Goal: Information Seeking & Learning: Learn about a topic

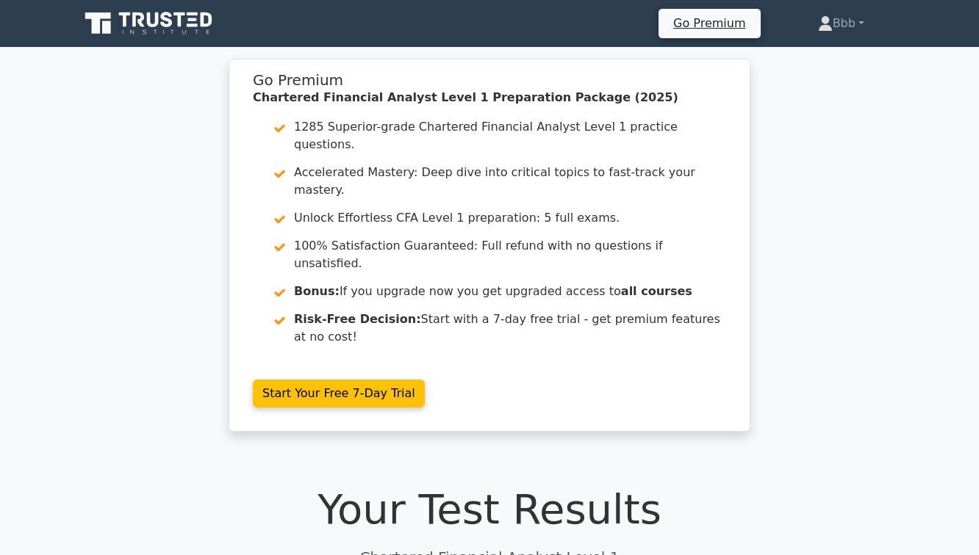
click at [140, 25] on icon at bounding box center [149, 24] width 141 height 28
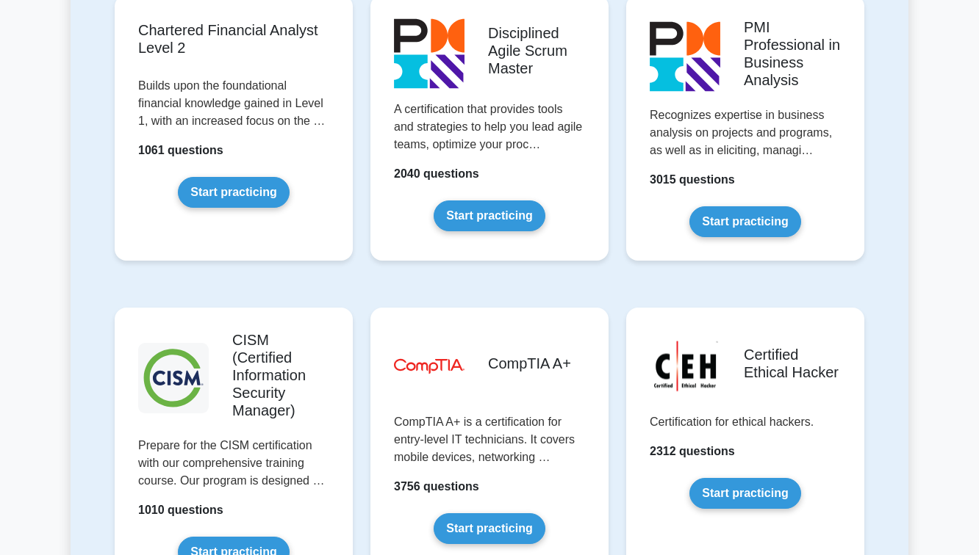
scroll to position [1951, 0]
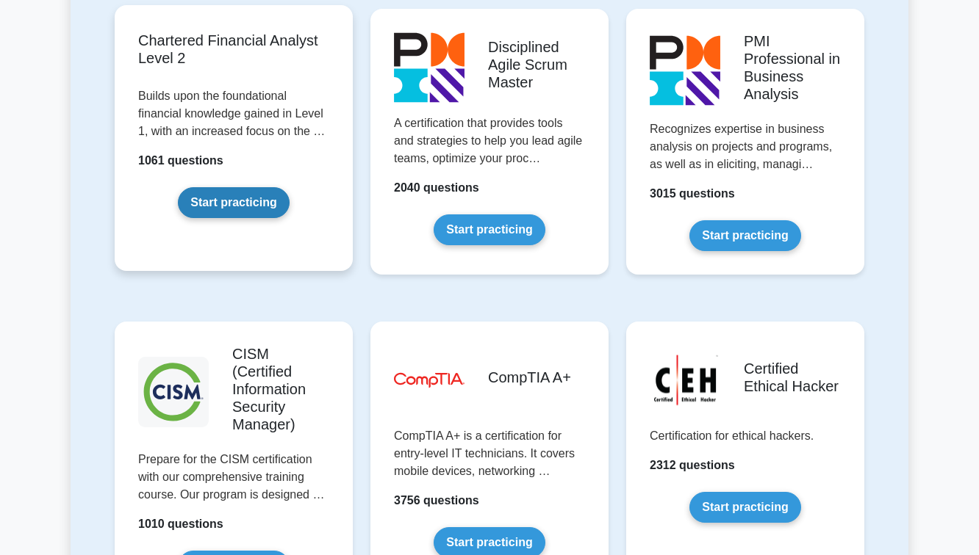
click at [237, 187] on link "Start practicing" at bounding box center [233, 202] width 111 height 31
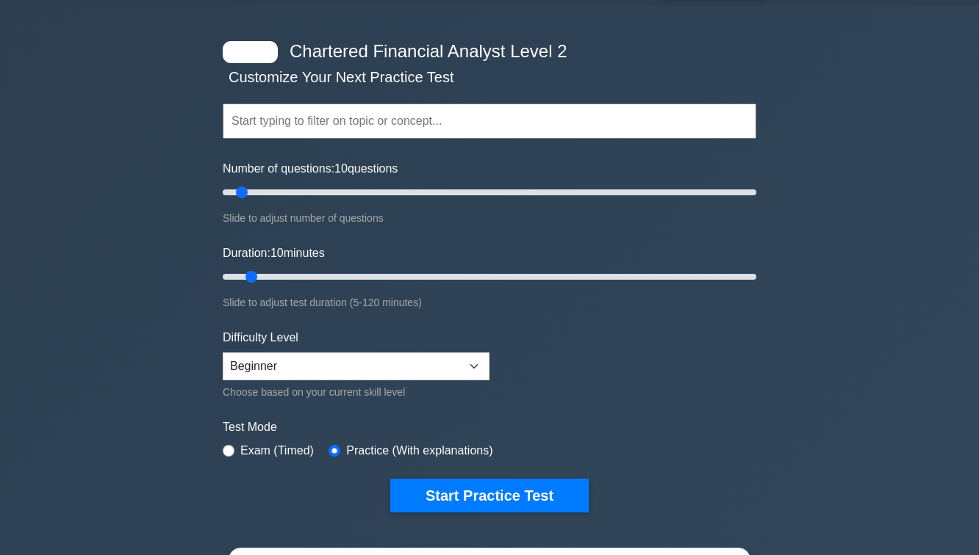
scroll to position [132, 0]
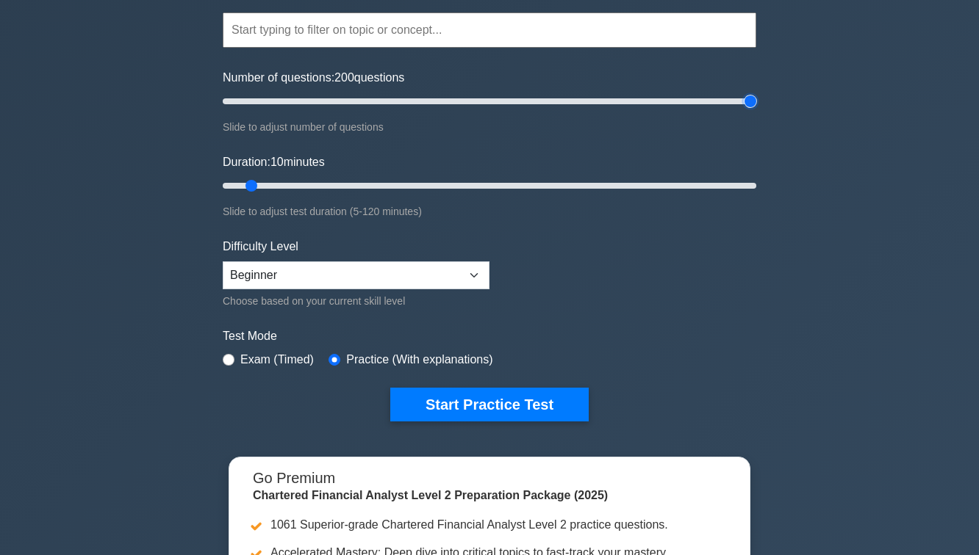
drag, startPoint x: 240, startPoint y: 102, endPoint x: 755, endPoint y: 82, distance: 514.7
type input "200"
click at [755, 93] on input "Number of questions: 200 questions" at bounding box center [489, 102] width 533 height 18
drag, startPoint x: 253, startPoint y: 181, endPoint x: 650, endPoint y: 217, distance: 398.4
click at [650, 195] on input "Duration: 100 minutes" at bounding box center [489, 186] width 533 height 18
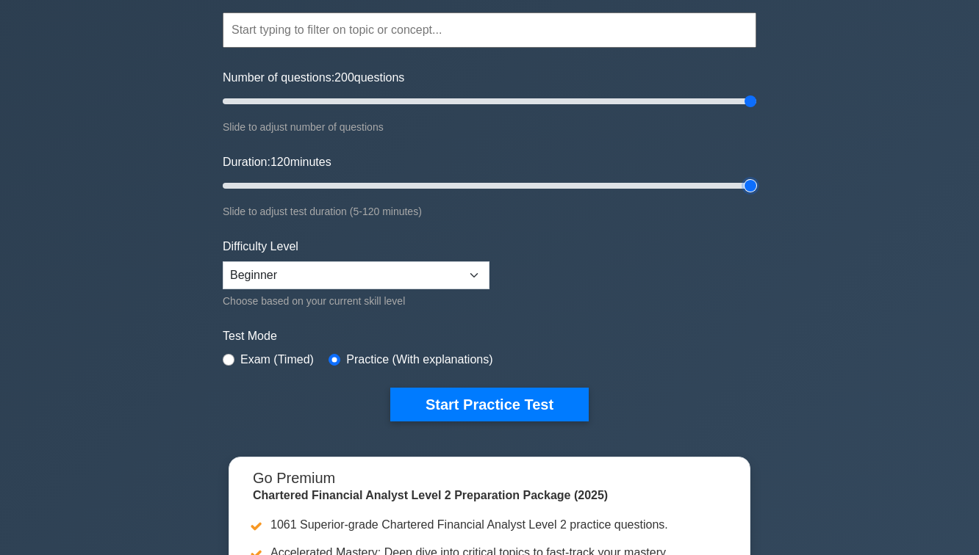
drag, startPoint x: 660, startPoint y: 185, endPoint x: 841, endPoint y: 184, distance: 181.5
type input "120"
click at [756, 184] on input "Duration: 120 minutes" at bounding box center [489, 186] width 533 height 18
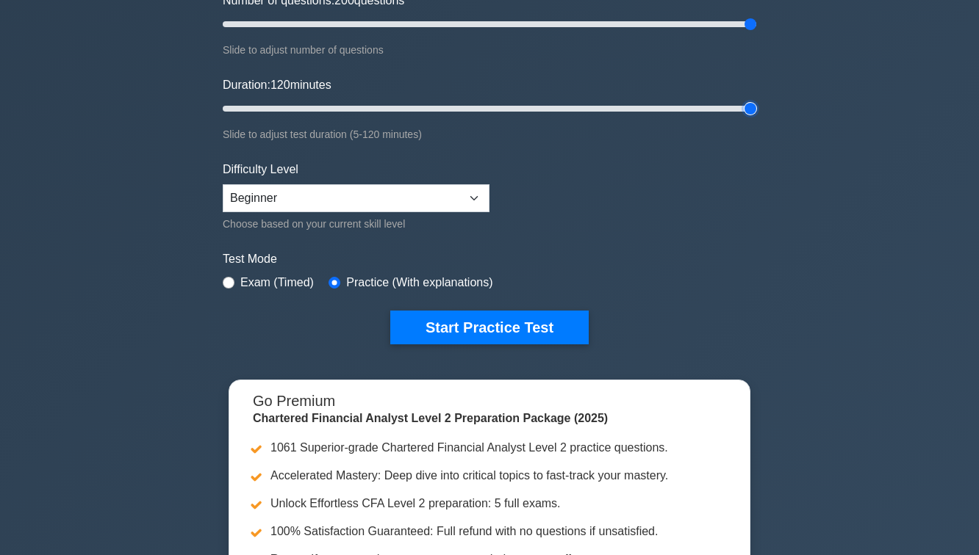
scroll to position [210, 0]
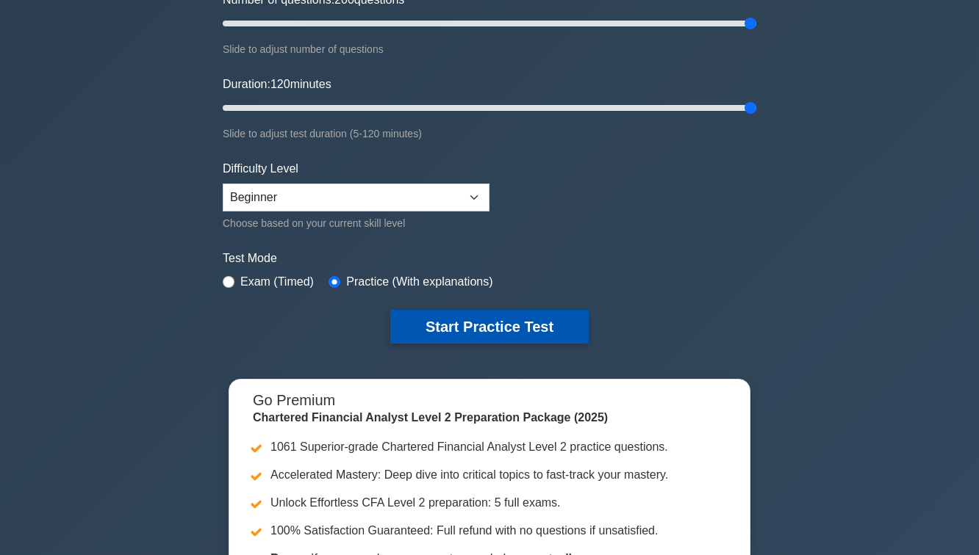
click at [431, 328] on button "Start Practice Test" at bounding box center [489, 327] width 198 height 34
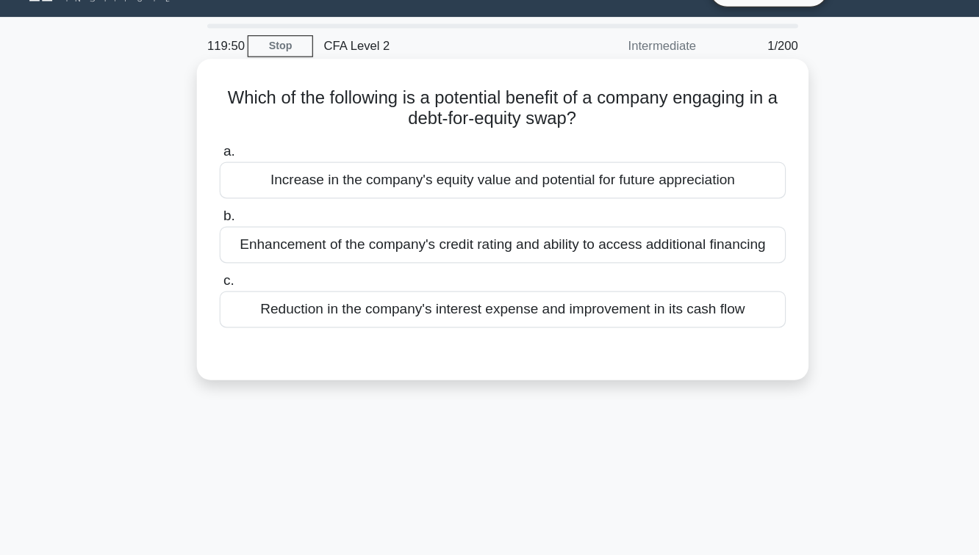
click at [403, 192] on div "Increase in the company's equity value and potential for future appreciation" at bounding box center [489, 184] width 476 height 31
click at [251, 165] on input "a. Increase in the company's equity value and potential for future appreciation" at bounding box center [251, 161] width 0 height 10
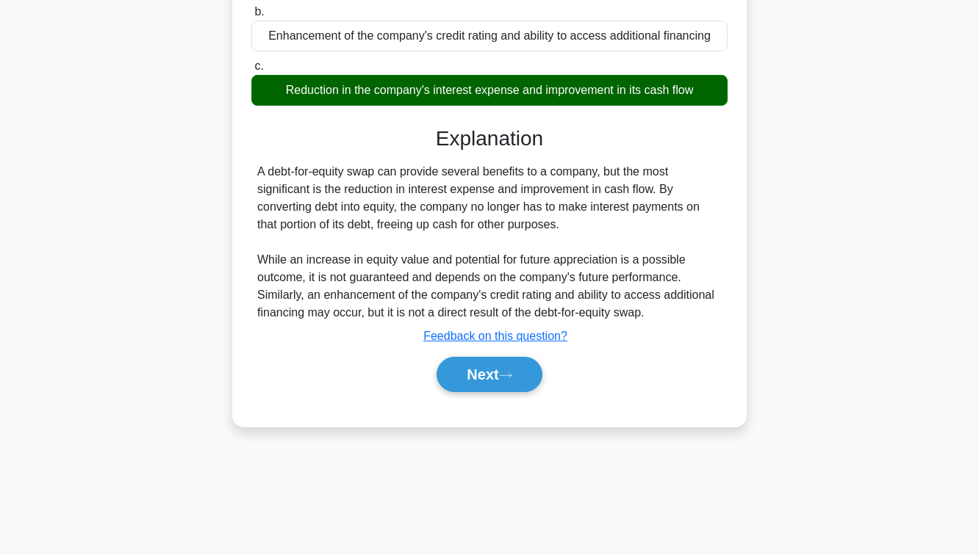
scroll to position [238, 0]
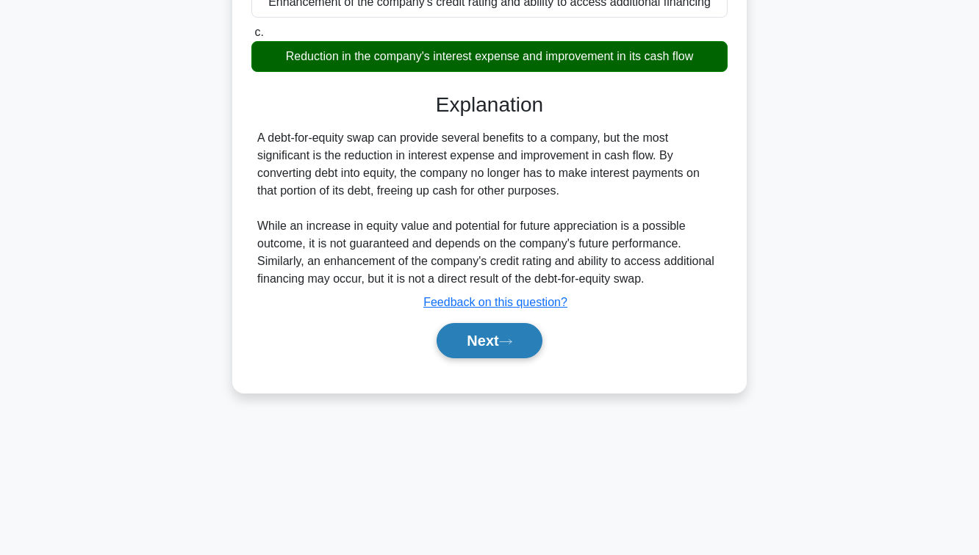
click at [457, 344] on button "Next" at bounding box center [488, 340] width 105 height 35
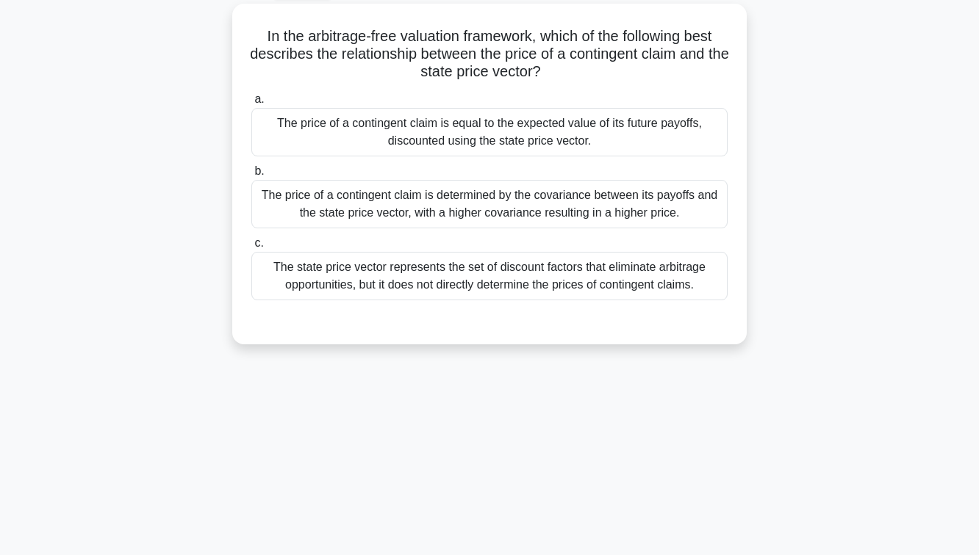
scroll to position [80, 0]
click at [434, 270] on div "The state price vector represents the set of discount factors that eliminate ar…" at bounding box center [489, 275] width 476 height 48
click at [251, 247] on input "c. The state price vector represents the set of discount factors that eliminate…" at bounding box center [251, 242] width 0 height 10
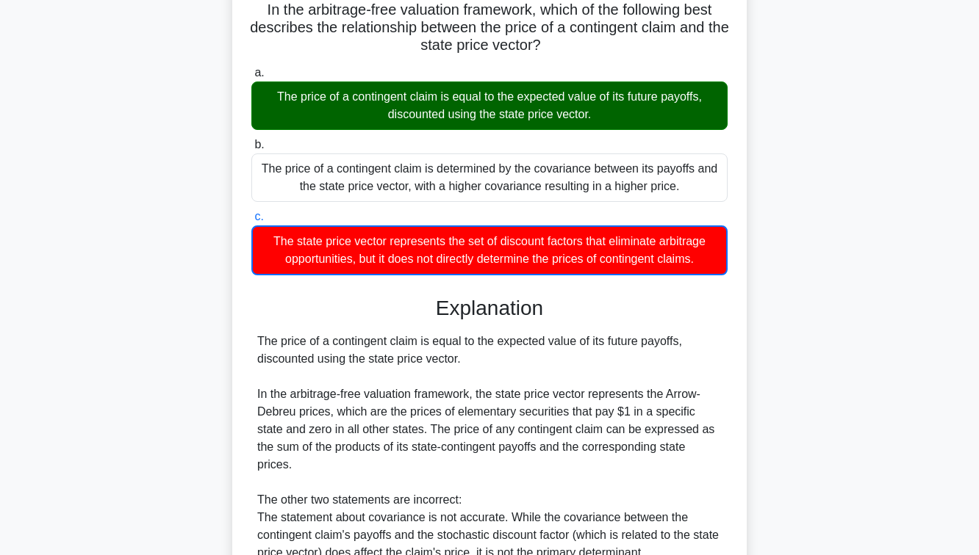
scroll to position [280, 0]
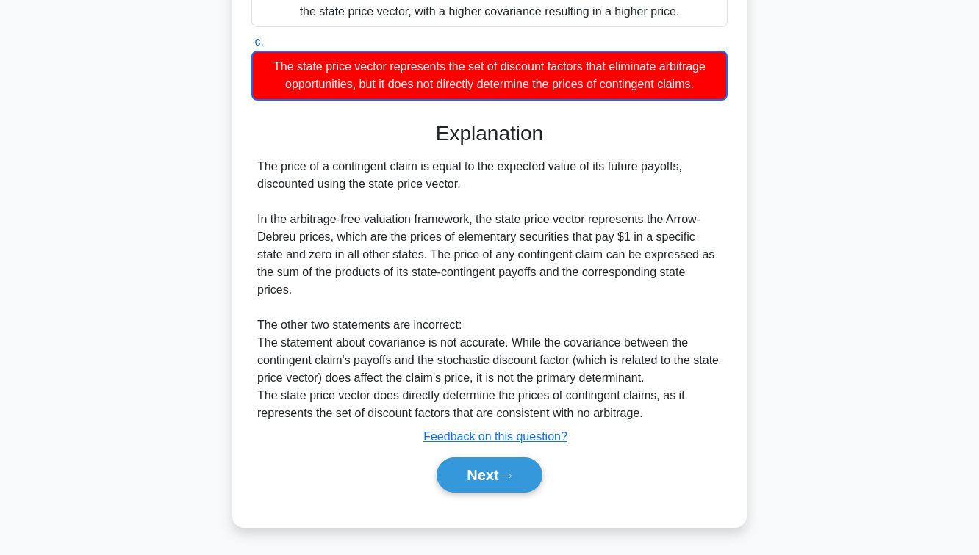
click at [477, 497] on div "Next" at bounding box center [489, 475] width 476 height 47
click at [477, 482] on button "Next" at bounding box center [488, 475] width 105 height 35
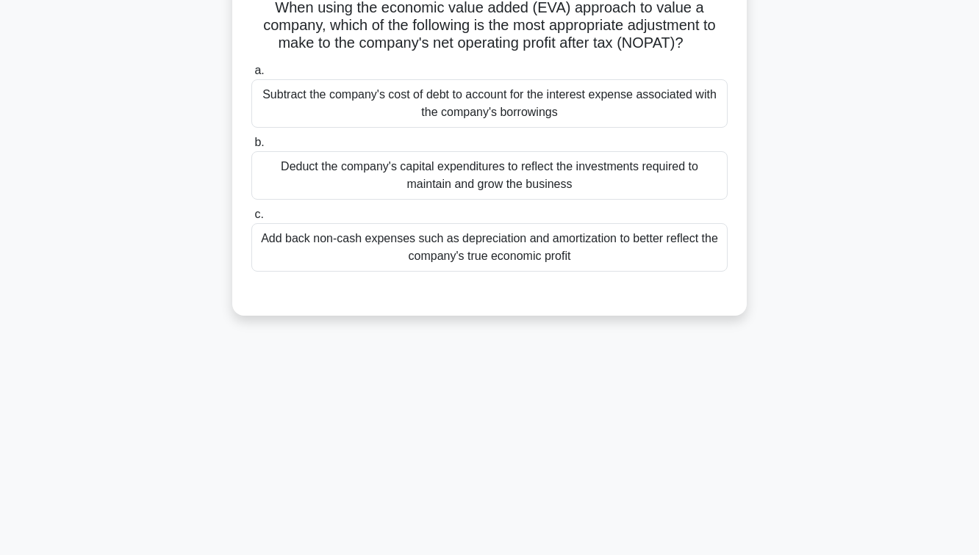
scroll to position [100, 0]
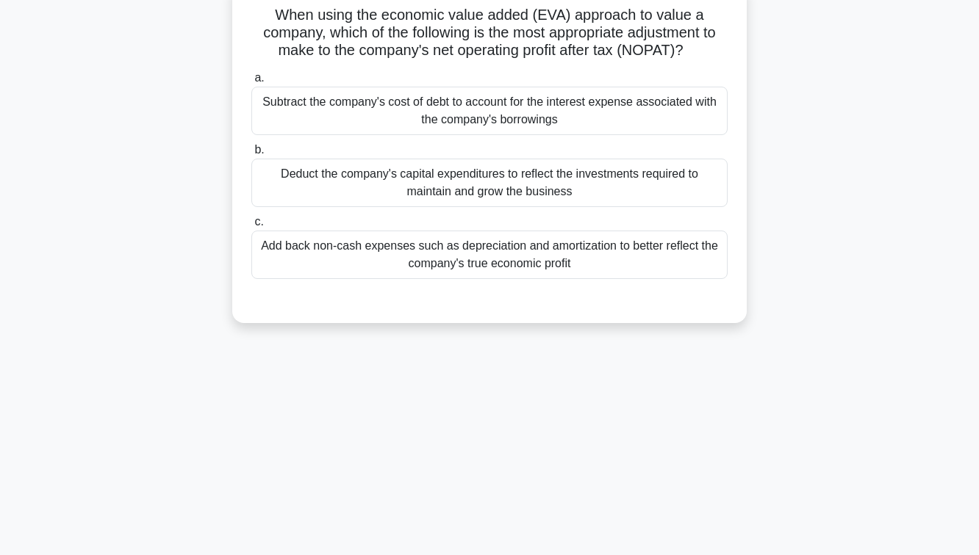
click at [417, 123] on div "Subtract the company's cost of debt to account for the interest expense associa…" at bounding box center [489, 111] width 476 height 48
click at [251, 83] on input "a. Subtract the company's cost of debt to account for the interest expense asso…" at bounding box center [251, 78] width 0 height 10
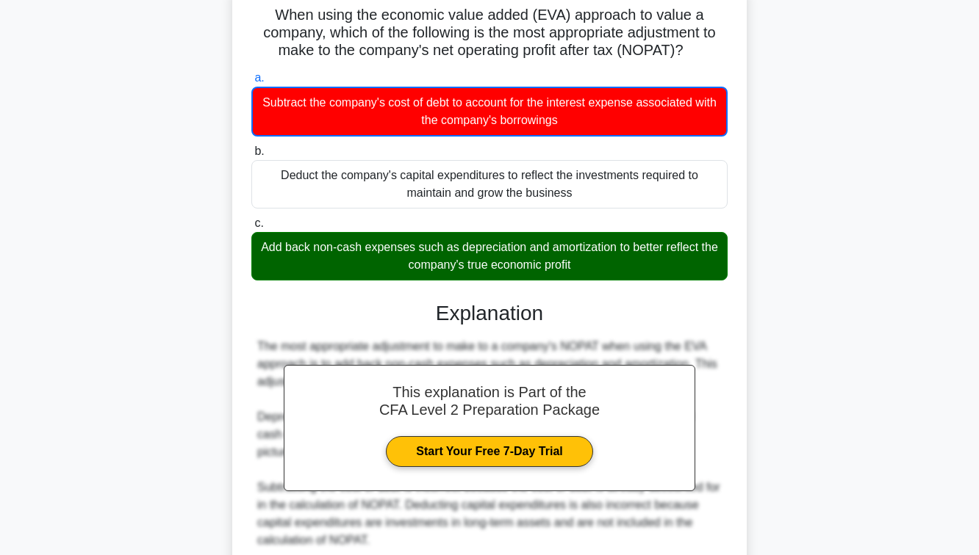
scroll to position [238, 0]
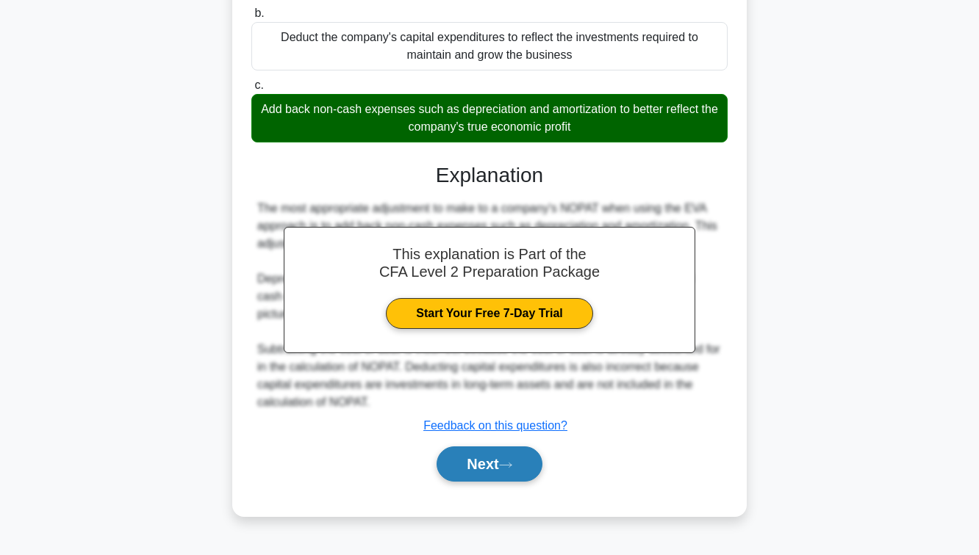
click at [478, 460] on button "Next" at bounding box center [488, 464] width 105 height 35
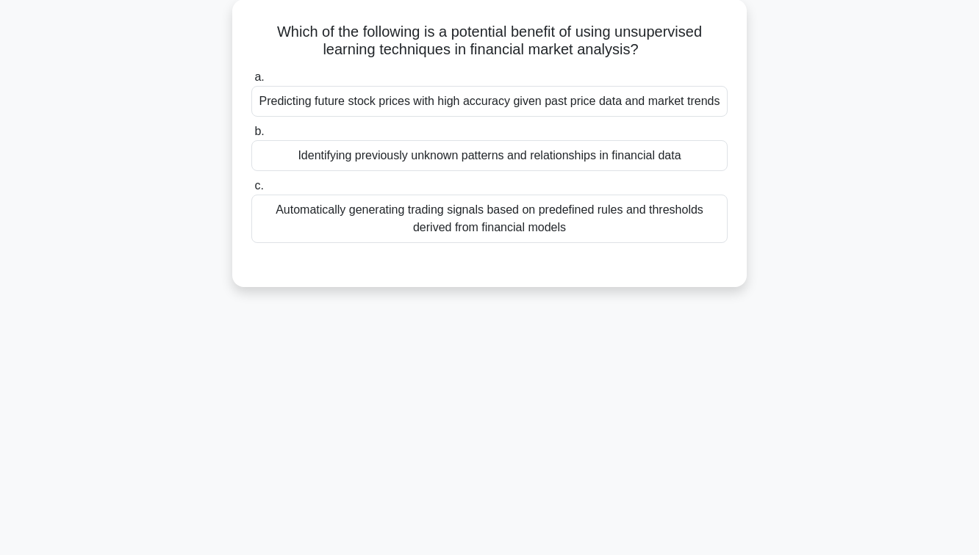
scroll to position [18, 0]
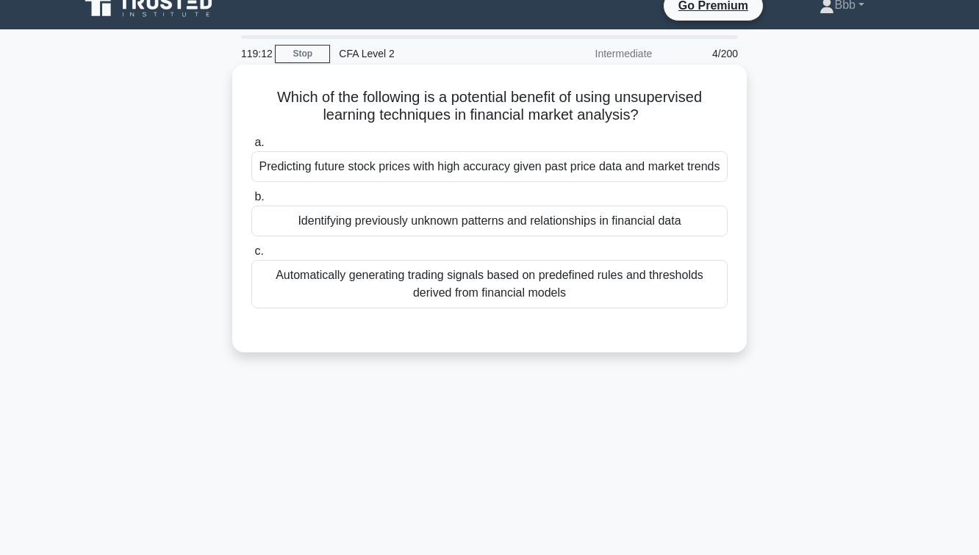
click at [477, 228] on div "Identifying previously unknown patterns and relationships in financial data" at bounding box center [489, 221] width 476 height 31
click at [251, 202] on input "b. Identifying previously unknown patterns and relationships in financial data" at bounding box center [251, 197] width 0 height 10
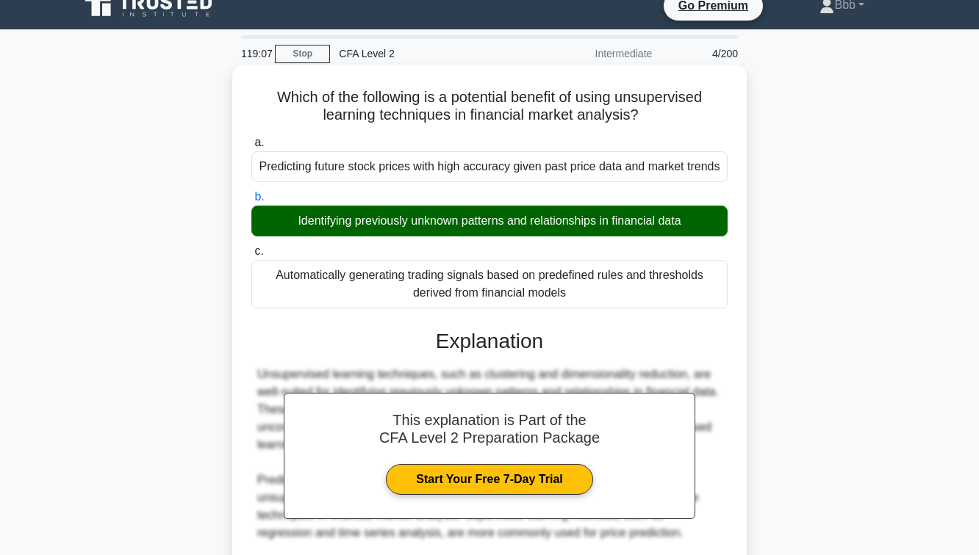
scroll to position [238, 0]
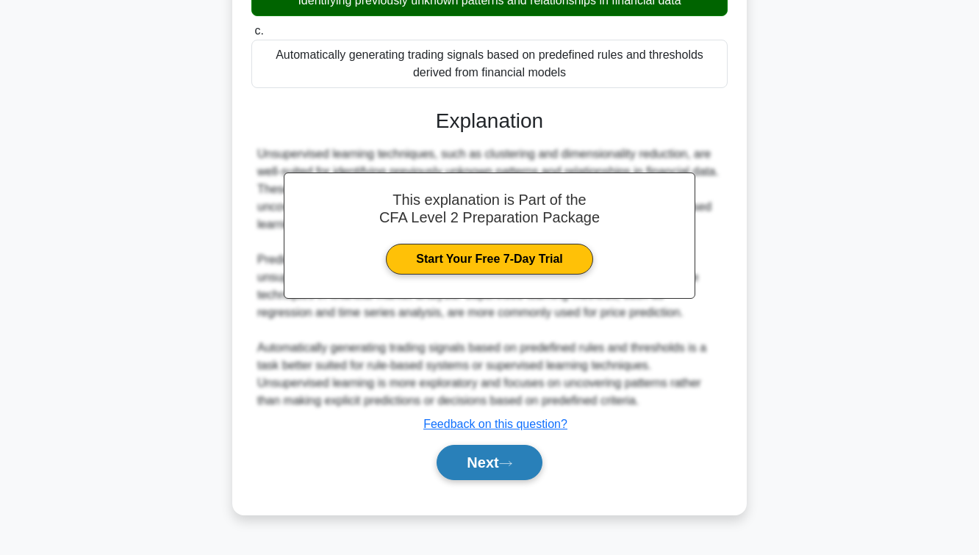
click at [483, 472] on button "Next" at bounding box center [488, 462] width 105 height 35
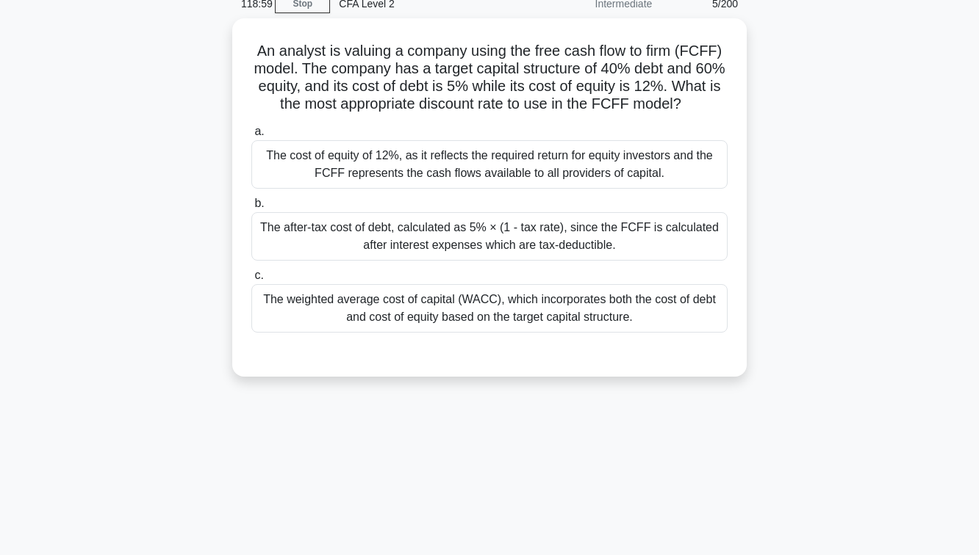
scroll to position [66, 0]
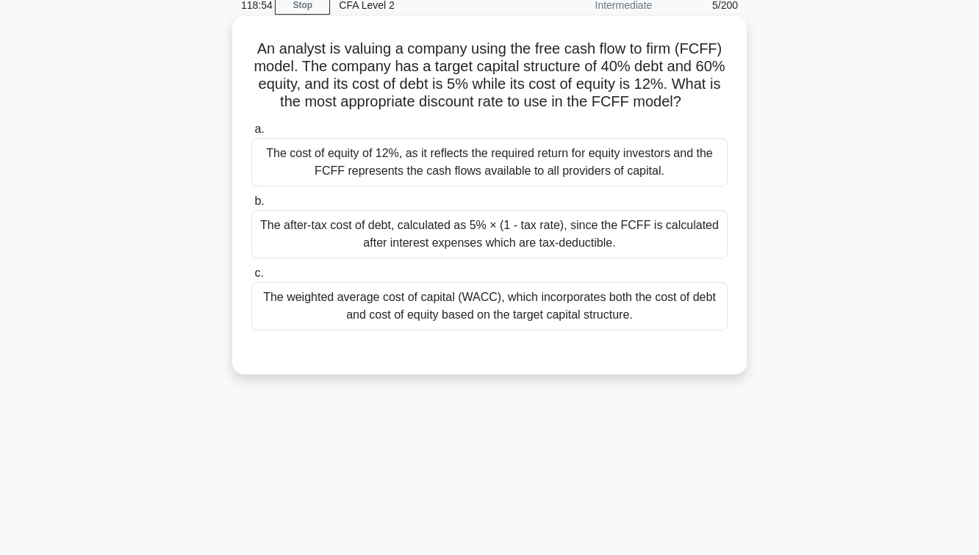
click at [497, 238] on div "The after-tax cost of debt, calculated as 5% × (1 - tax rate), since the FCFF i…" at bounding box center [489, 234] width 476 height 48
click at [251, 206] on input "b. The after-tax cost of debt, calculated as 5% × (1 - tax rate), since the FCF…" at bounding box center [251, 202] width 0 height 10
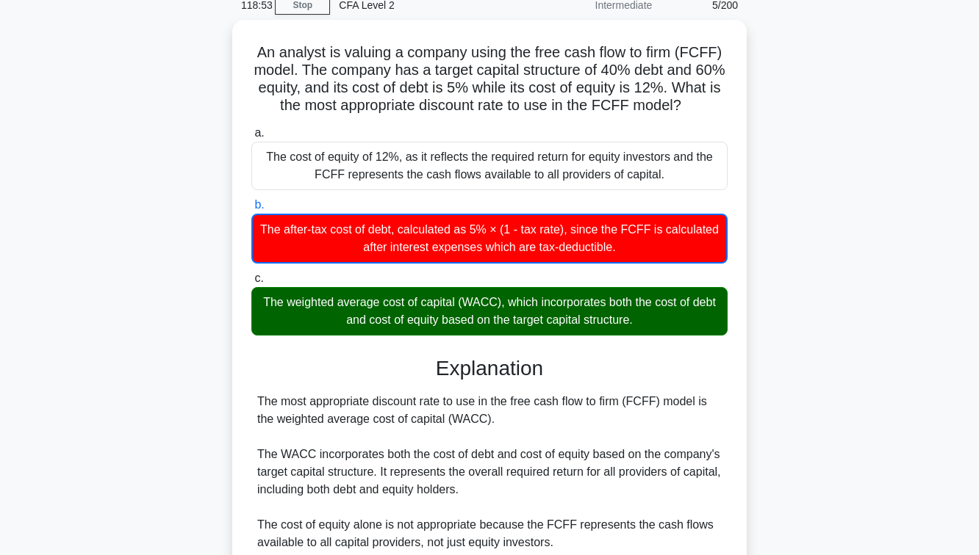
scroll to position [245, 0]
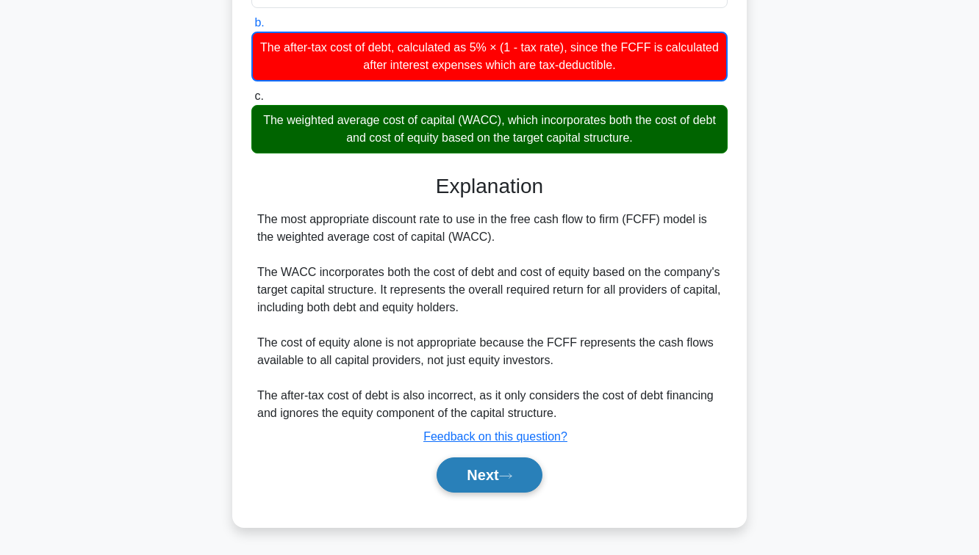
click at [503, 489] on button "Next" at bounding box center [488, 475] width 105 height 35
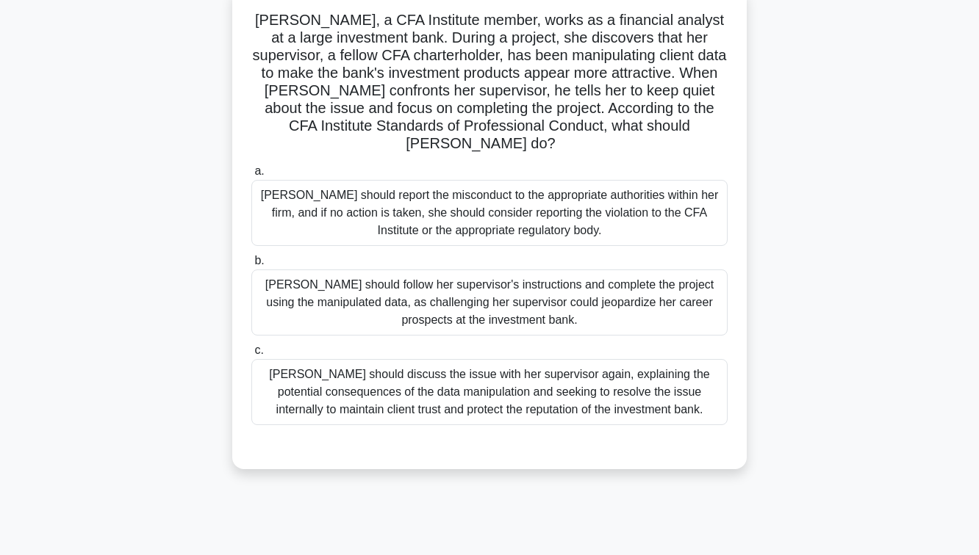
scroll to position [86, 0]
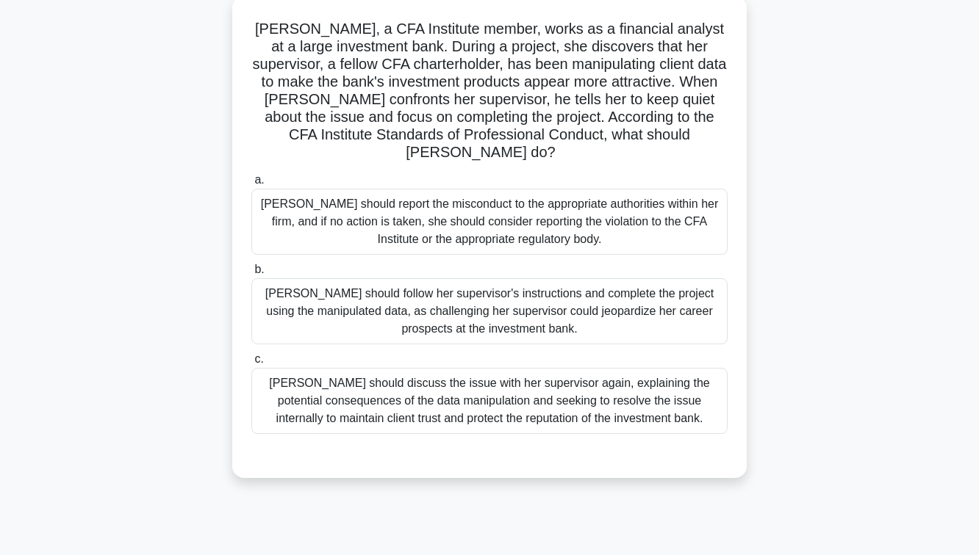
click at [464, 380] on div "Sarah should discuss the issue with her supervisor again, explaining the potent…" at bounding box center [489, 401] width 476 height 66
click at [251, 364] on input "c. Sarah should discuss the issue with her supervisor again, explaining the pot…" at bounding box center [251, 360] width 0 height 10
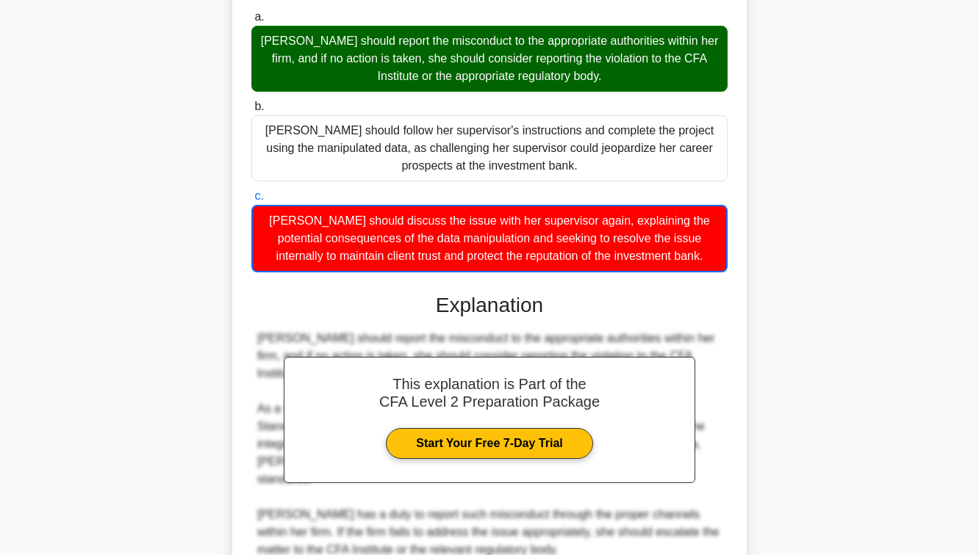
scroll to position [509, 0]
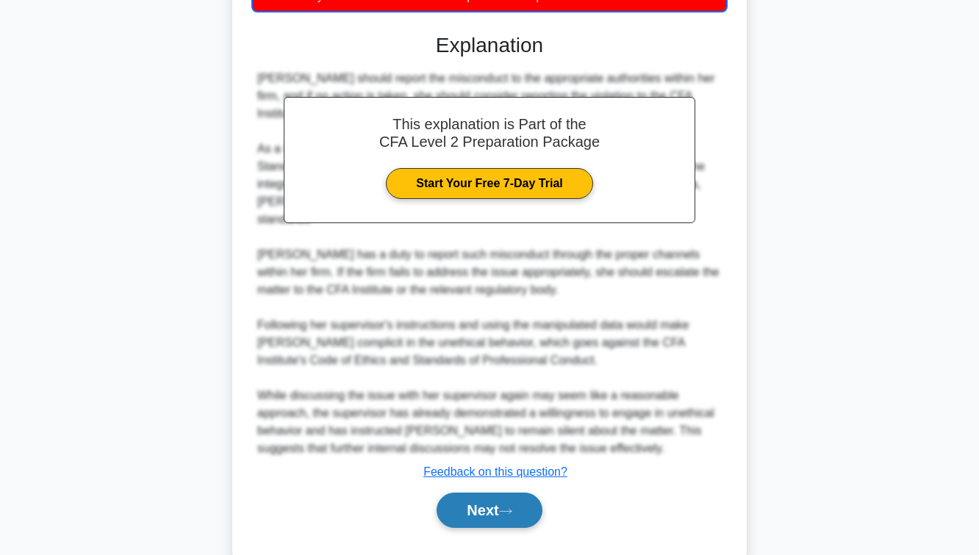
click at [471, 493] on button "Next" at bounding box center [488, 510] width 105 height 35
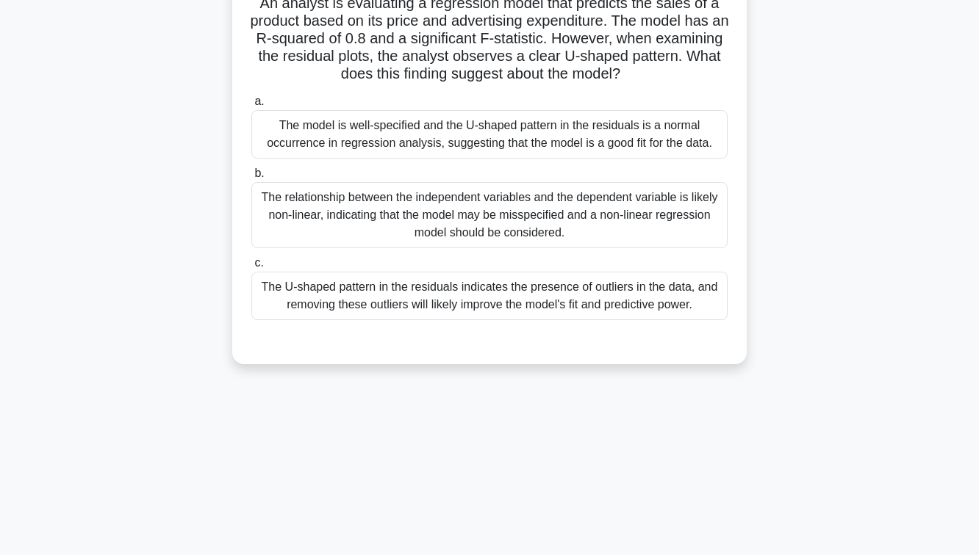
scroll to position [114, 0]
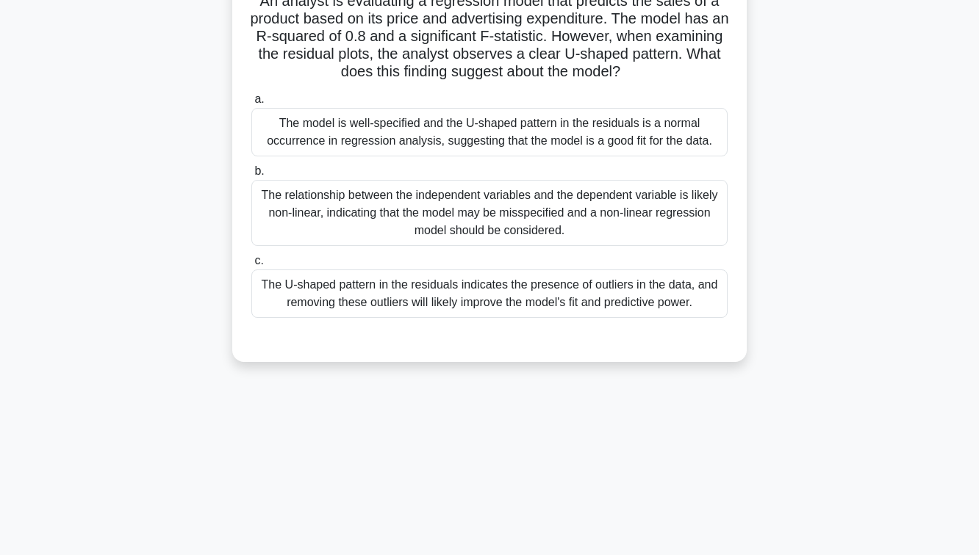
click at [456, 287] on div "The U-shaped pattern in the residuals indicates the presence of outliers in the…" at bounding box center [489, 294] width 476 height 48
click at [251, 266] on input "c. The U-shaped pattern in the residuals indicates the presence of outliers in …" at bounding box center [251, 261] width 0 height 10
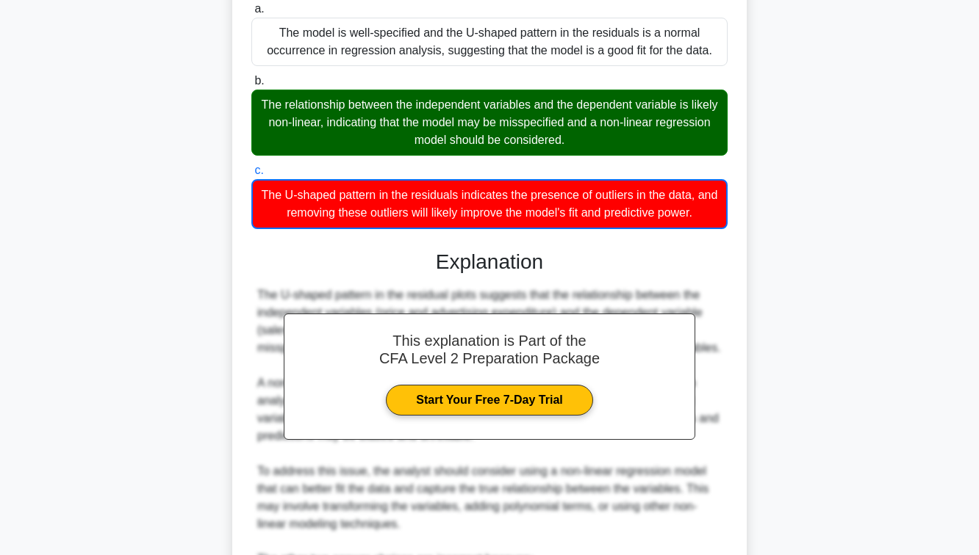
scroll to position [456, 0]
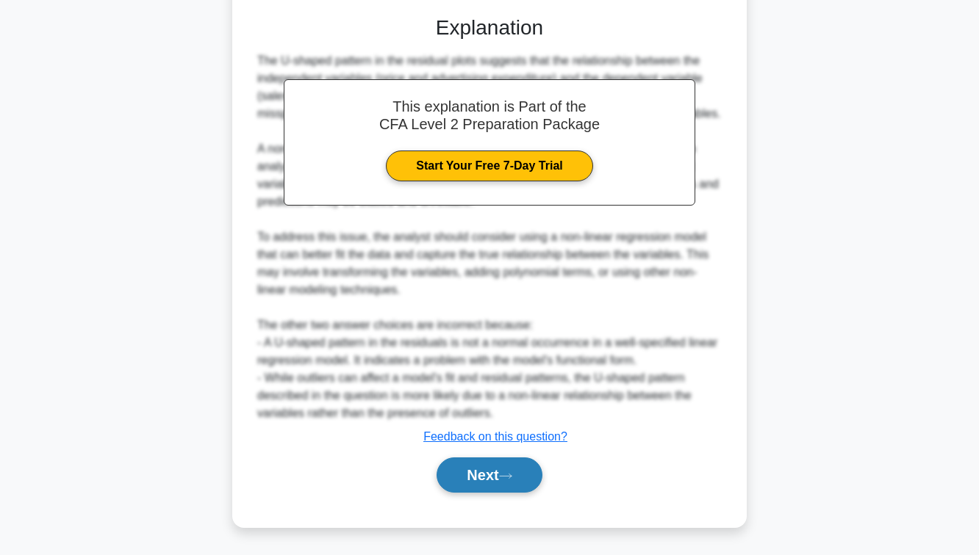
click at [497, 474] on button "Next" at bounding box center [488, 475] width 105 height 35
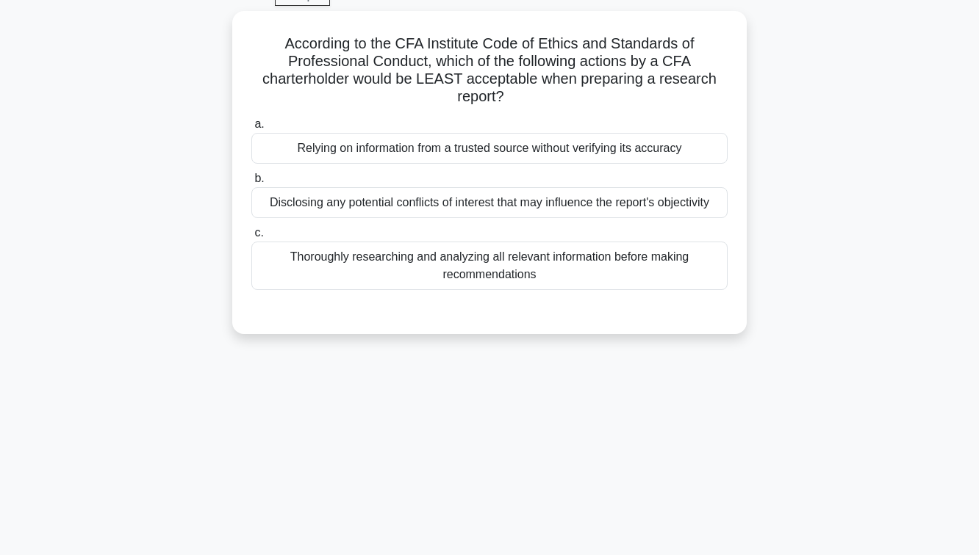
scroll to position [77, 0]
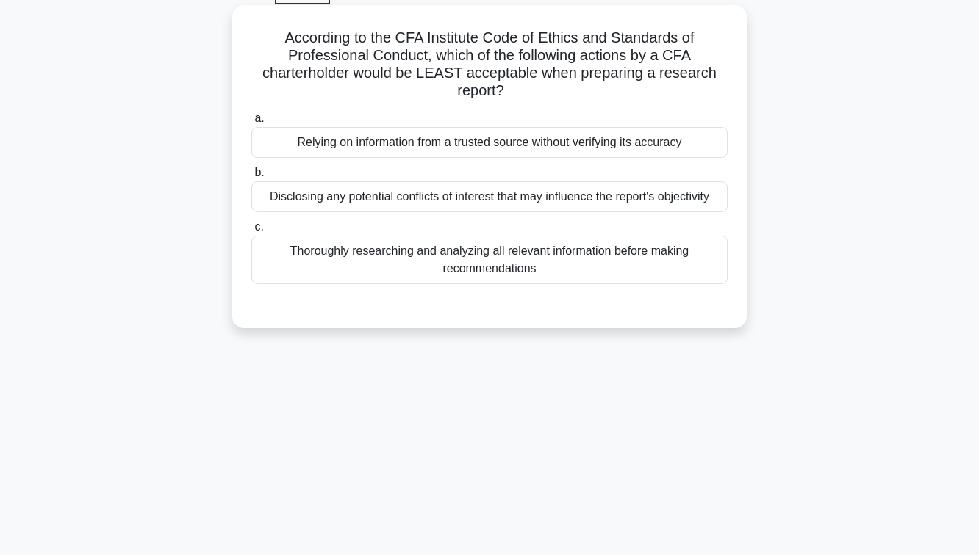
click at [465, 140] on div "Relying on information from a trusted source without verifying its accuracy" at bounding box center [489, 142] width 476 height 31
click at [251, 123] on input "a. Relying on information from a trusted source without verifying its accuracy" at bounding box center [251, 119] width 0 height 10
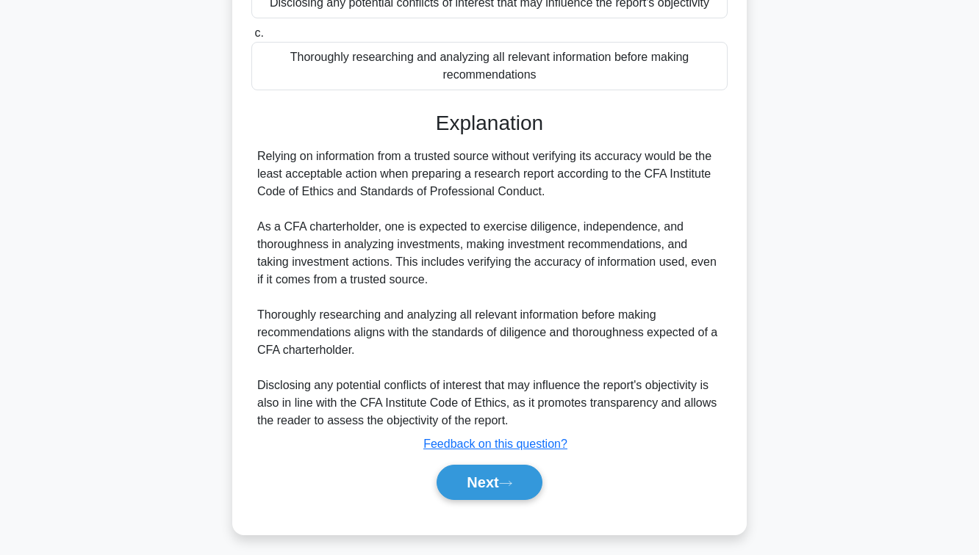
scroll to position [278, 0]
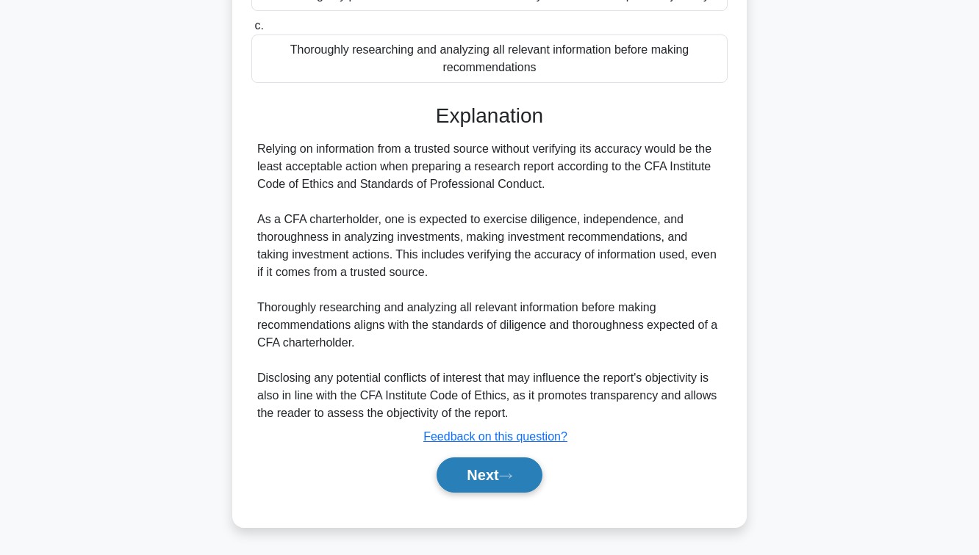
click at [474, 469] on button "Next" at bounding box center [488, 475] width 105 height 35
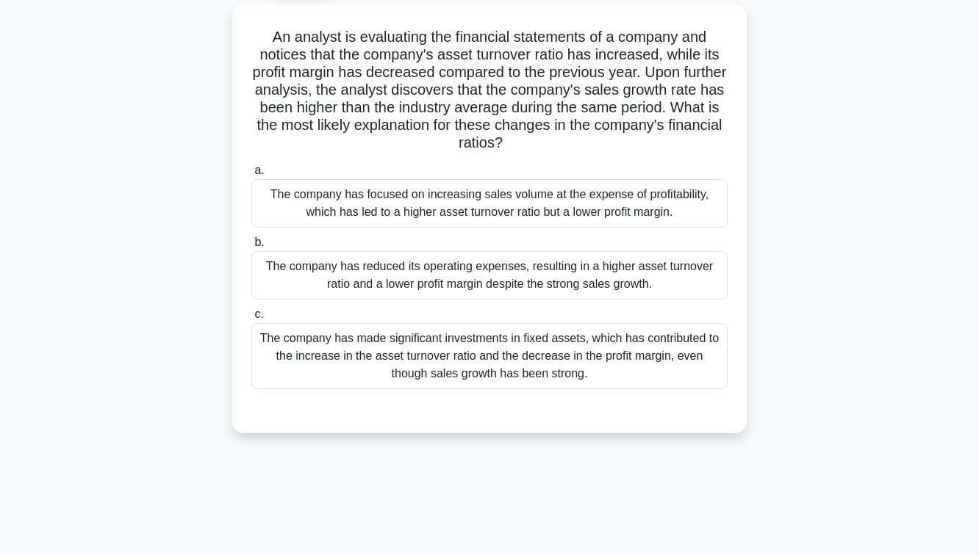
scroll to position [93, 0]
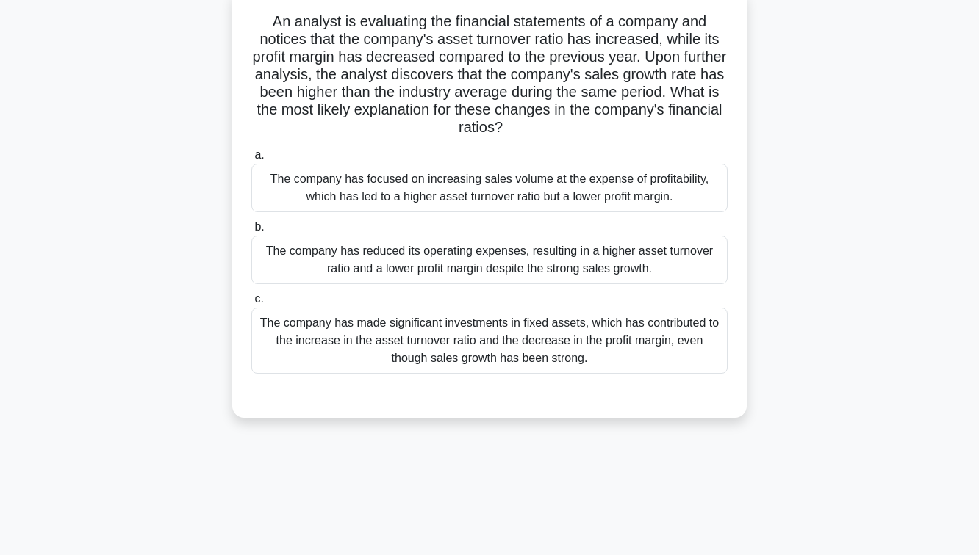
click at [525, 256] on div "The company has reduced its operating expenses, resulting in a higher asset tur…" at bounding box center [489, 260] width 476 height 48
click at [251, 232] on input "b. The company has reduced its operating expenses, resulting in a higher asset …" at bounding box center [251, 228] width 0 height 10
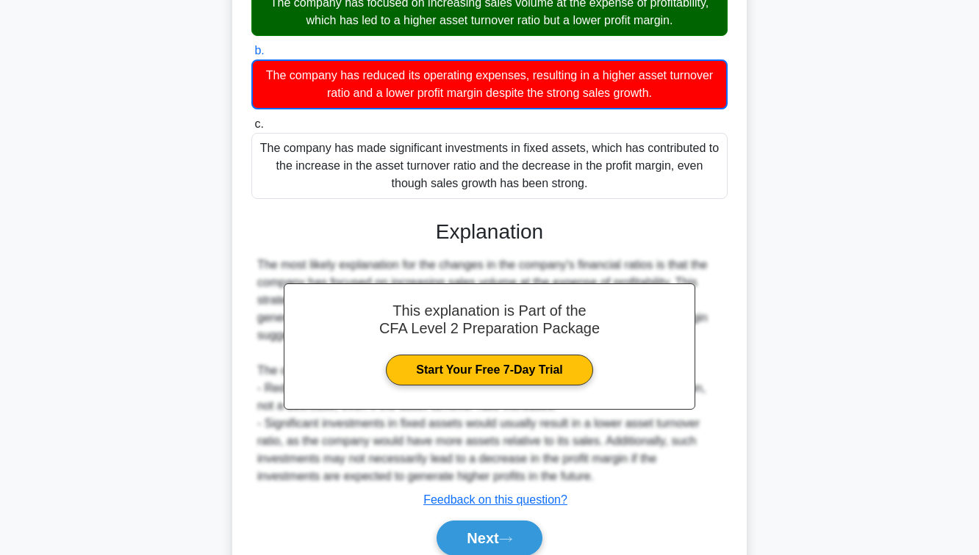
scroll to position [333, 0]
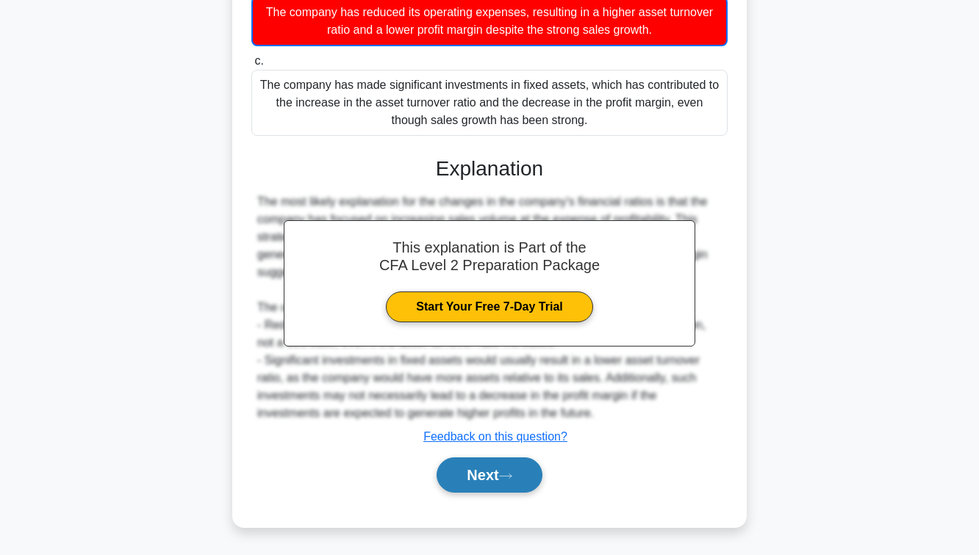
click at [499, 463] on button "Next" at bounding box center [488, 475] width 105 height 35
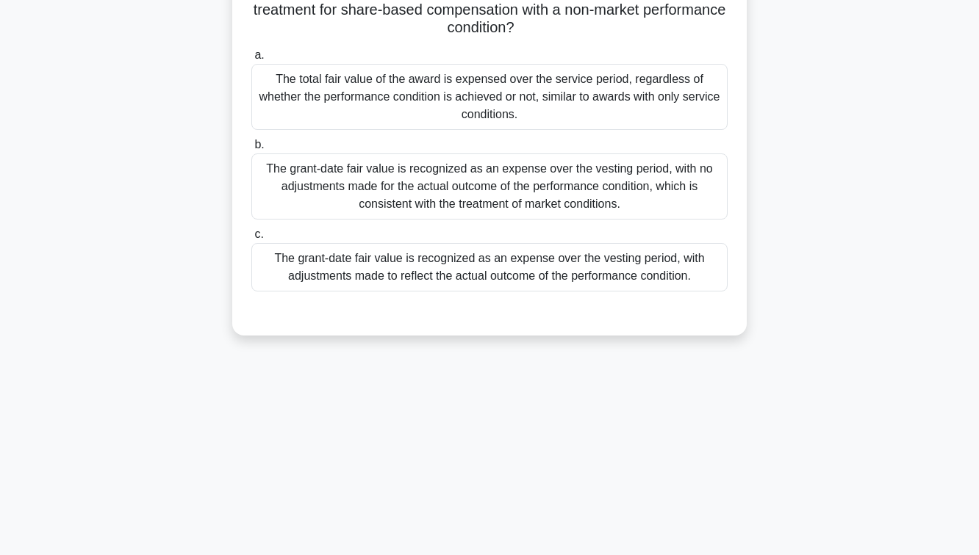
scroll to position [125, 0]
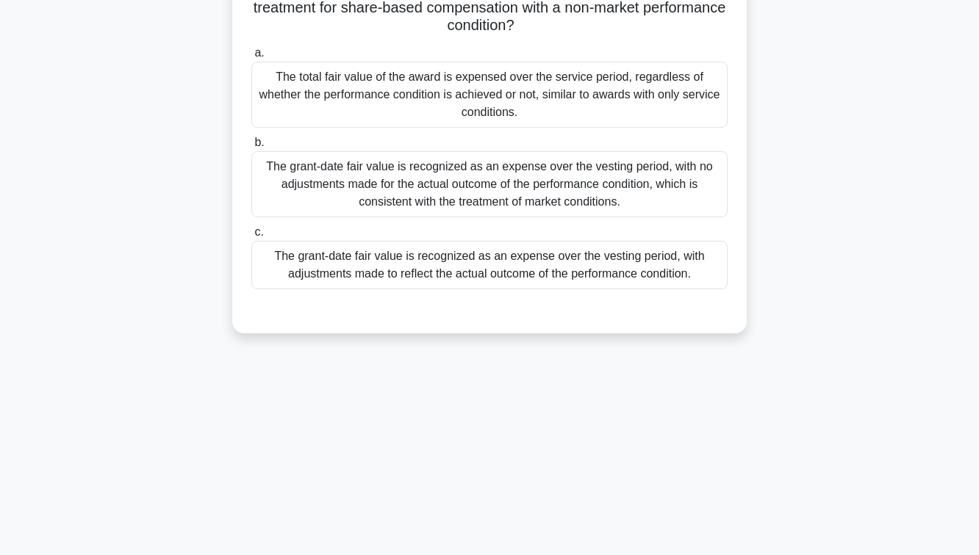
click at [539, 84] on div "The total fair value of the award is expensed over the service period, regardle…" at bounding box center [489, 95] width 476 height 66
click at [251, 58] on input "a. The total fair value of the award is expensed over the service period, regar…" at bounding box center [251, 53] width 0 height 10
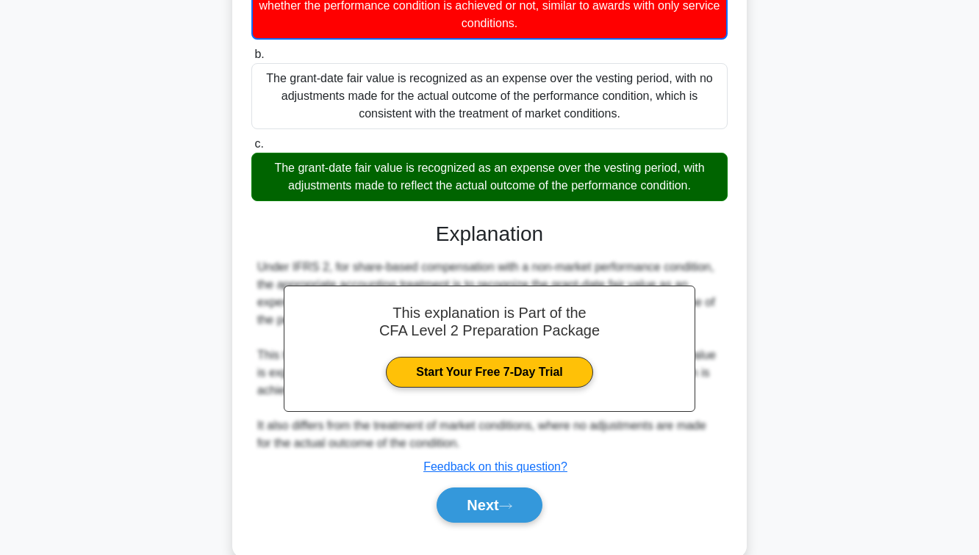
scroll to position [245, 0]
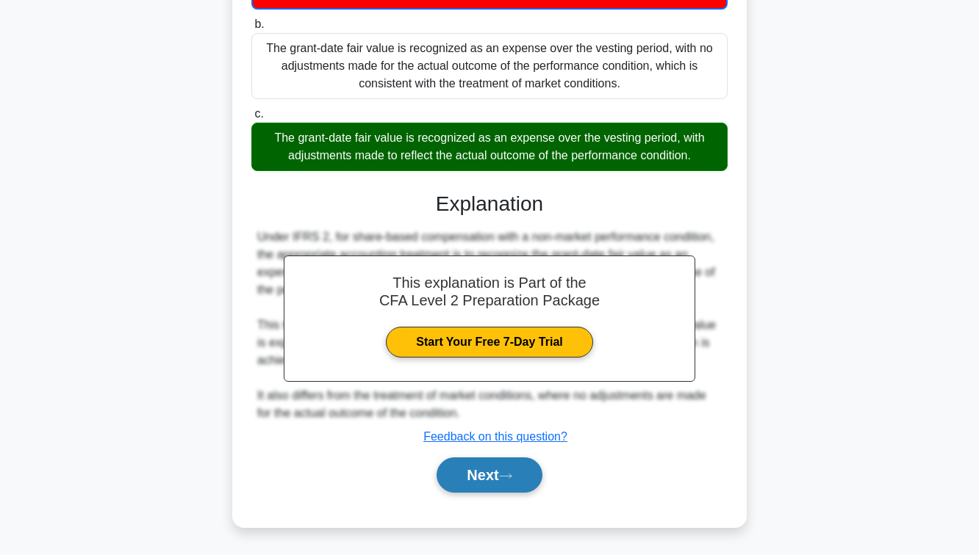
click at [491, 481] on button "Next" at bounding box center [488, 475] width 105 height 35
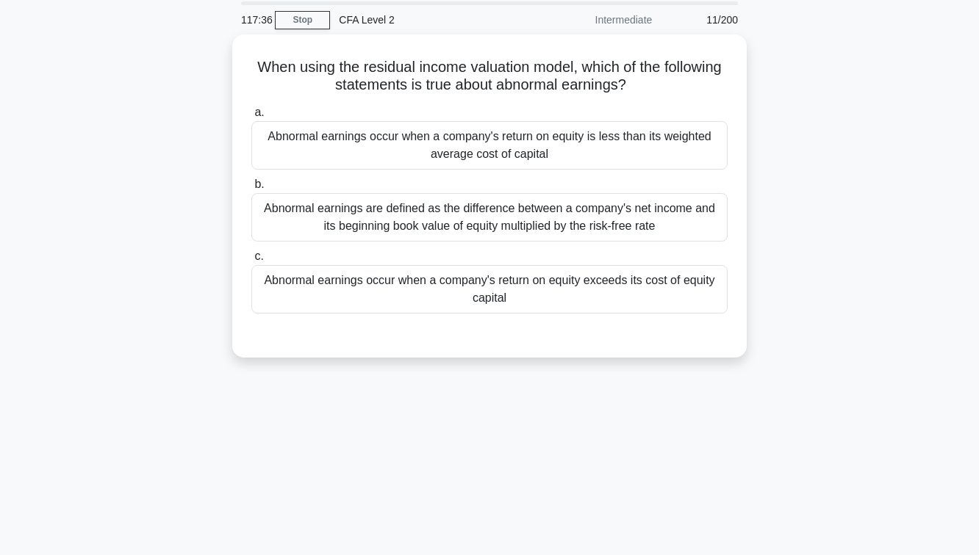
scroll to position [31, 0]
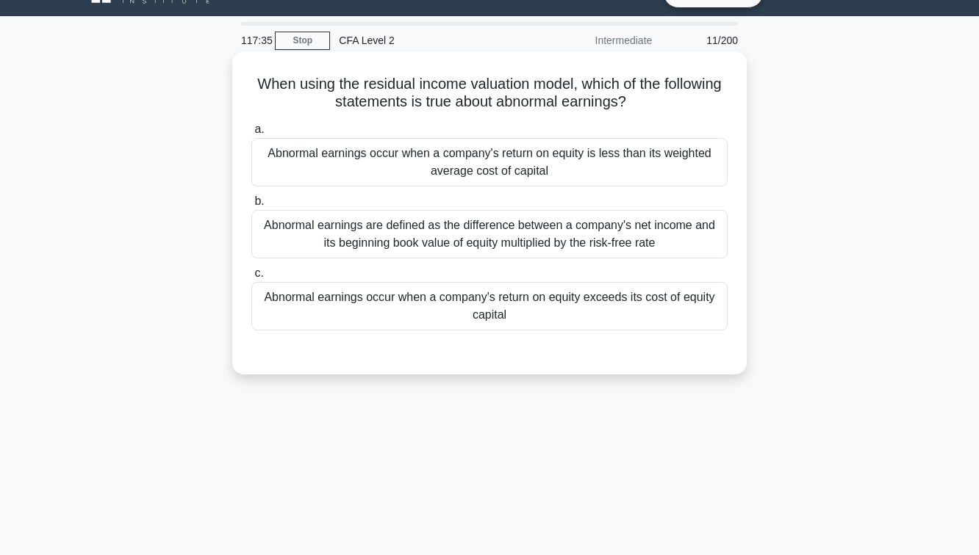
click at [514, 316] on div "Abnormal earnings occur when a company's return on equity exceeds its cost of e…" at bounding box center [489, 306] width 476 height 48
click at [251, 278] on input "c. Abnormal earnings occur when a company's return on equity exceeds its cost o…" at bounding box center [251, 274] width 0 height 10
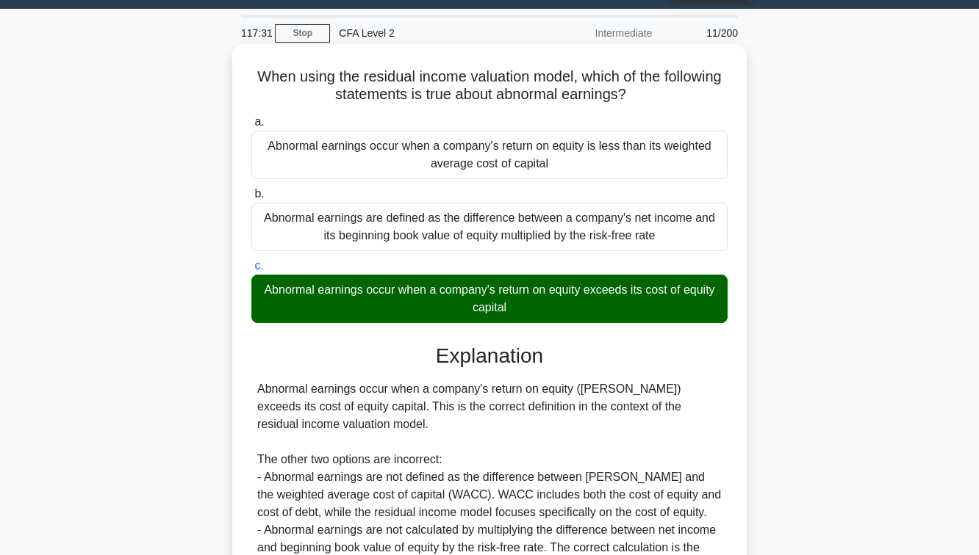
scroll to position [238, 0]
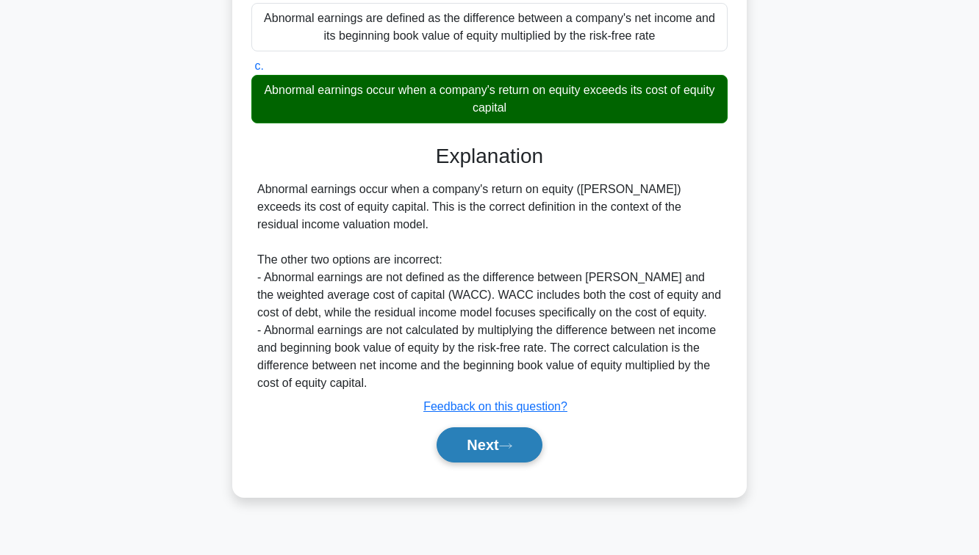
click at [489, 451] on button "Next" at bounding box center [488, 445] width 105 height 35
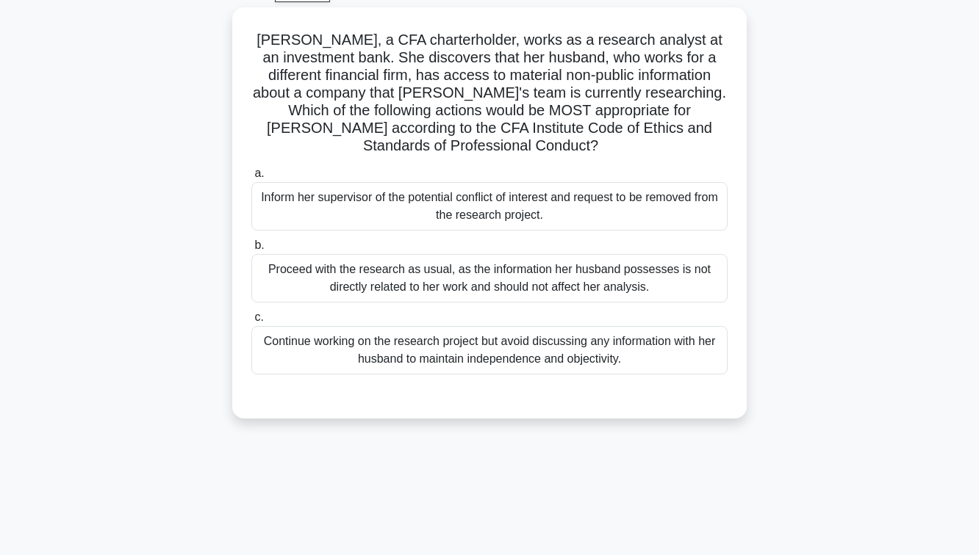
scroll to position [77, 0]
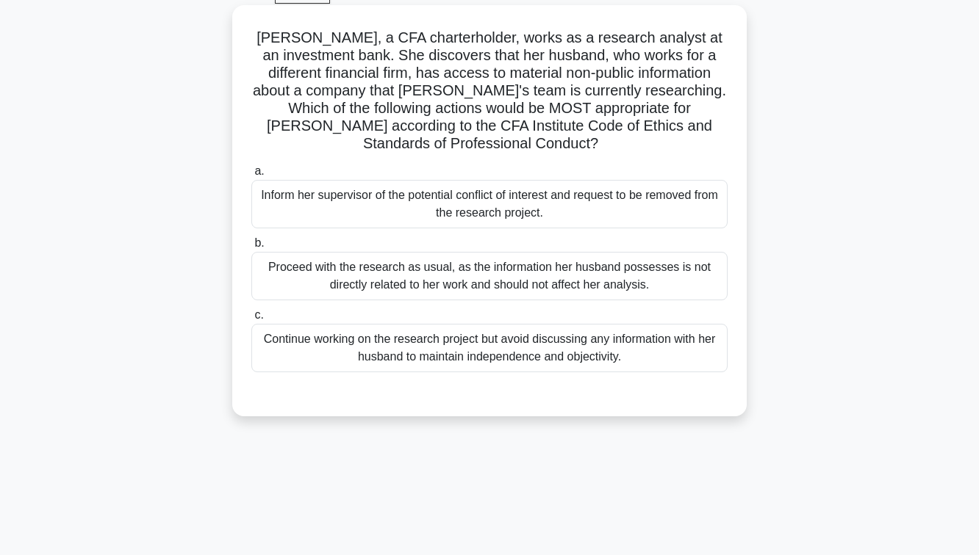
click at [529, 187] on div "Inform her supervisor of the potential conflict of interest and request to be r…" at bounding box center [489, 204] width 476 height 48
click at [251, 176] on input "a. Inform her supervisor of the potential conflict of interest and request to b…" at bounding box center [251, 172] width 0 height 10
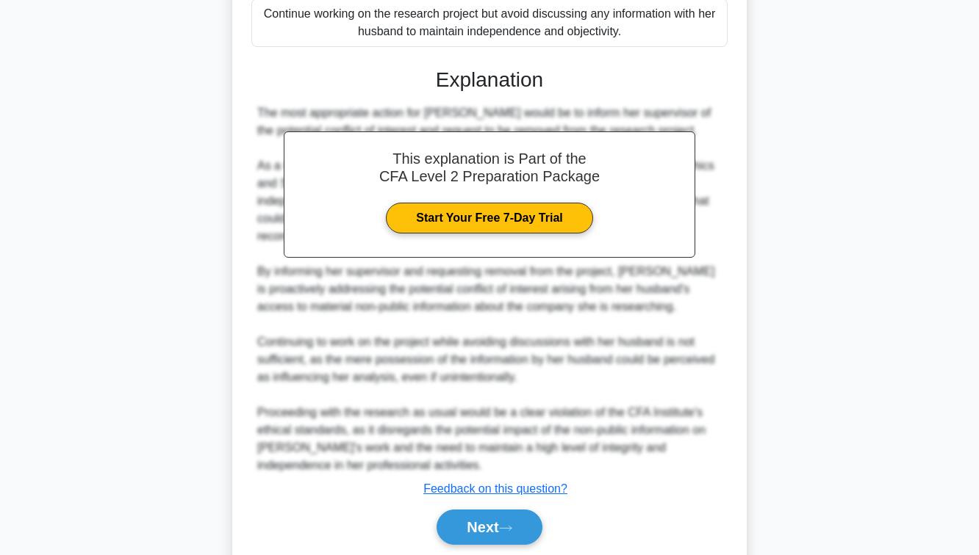
scroll to position [437, 0]
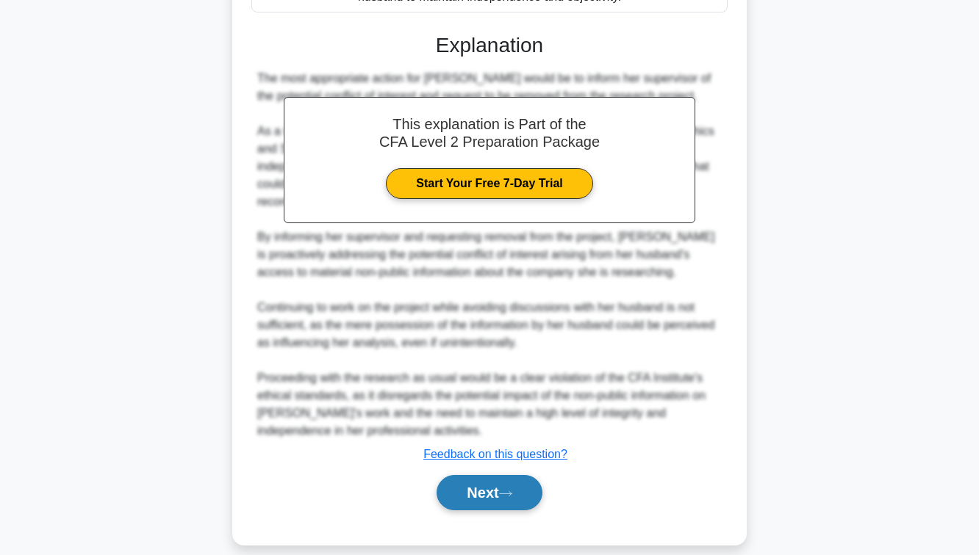
click at [483, 477] on button "Next" at bounding box center [488, 492] width 105 height 35
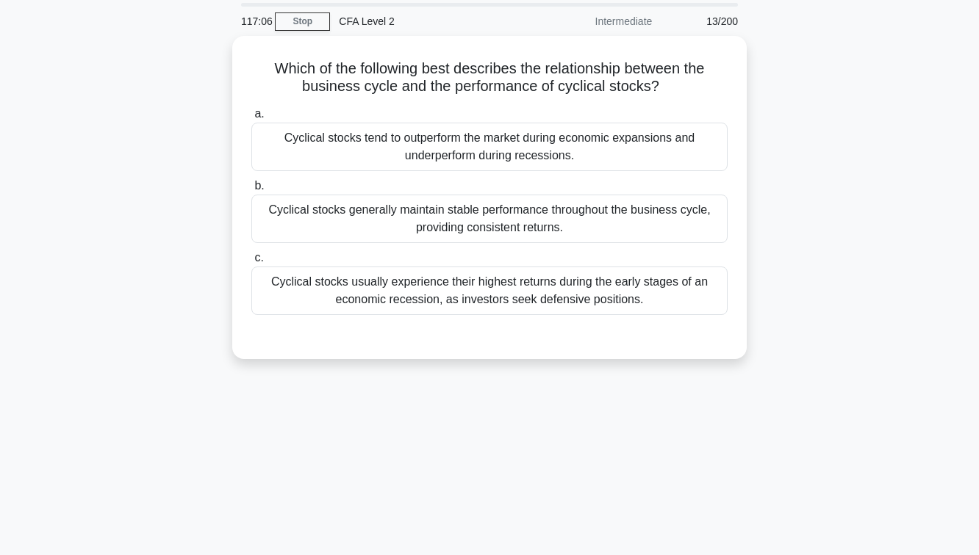
scroll to position [48, 0]
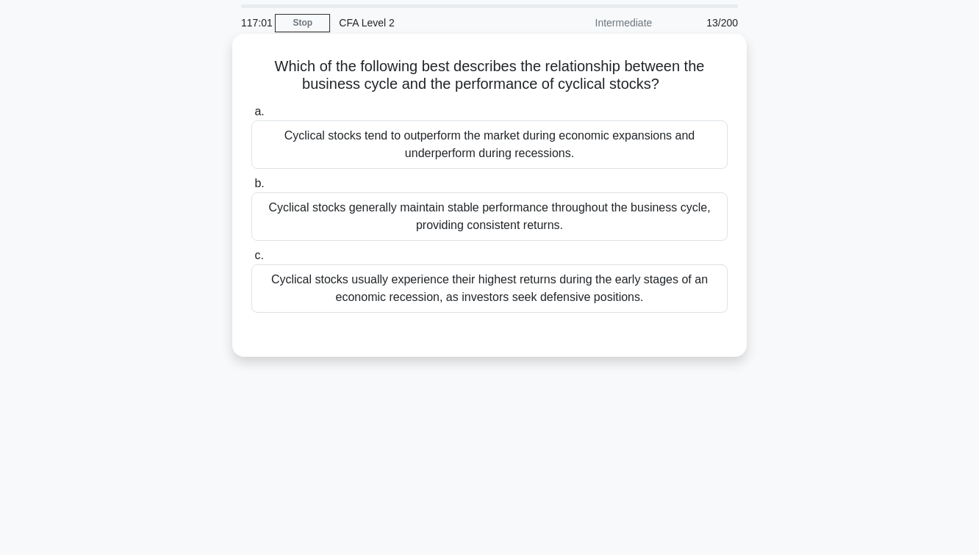
click at [540, 220] on div "Cyclical stocks generally maintain stable performance throughout the business c…" at bounding box center [489, 216] width 476 height 48
click at [251, 189] on input "b. Cyclical stocks generally maintain stable performance throughout the busines…" at bounding box center [251, 184] width 0 height 10
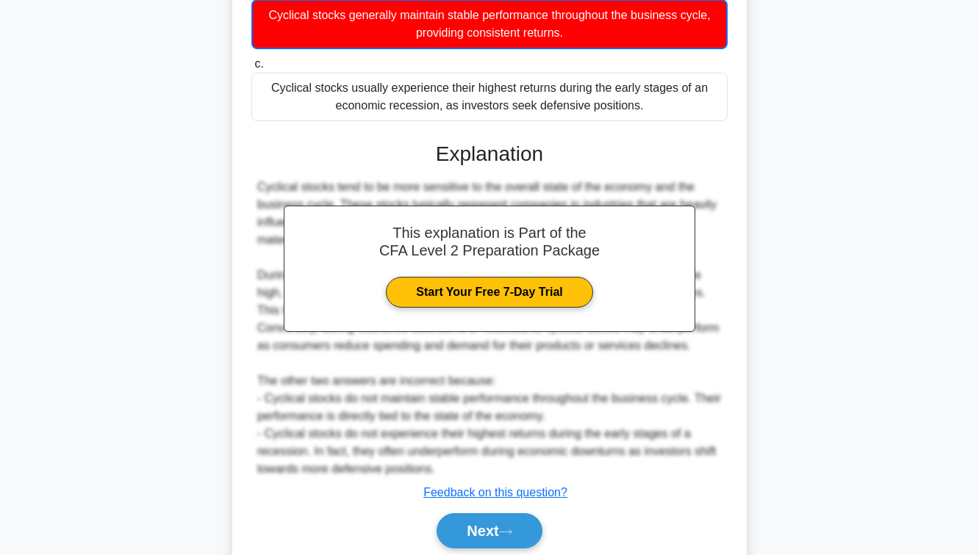
scroll to position [298, 0]
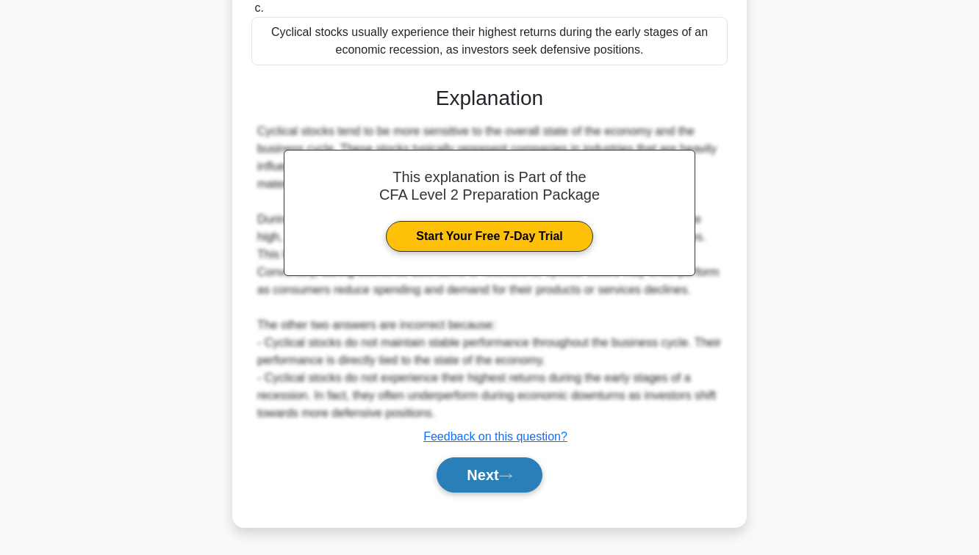
click at [503, 479] on button "Next" at bounding box center [488, 475] width 105 height 35
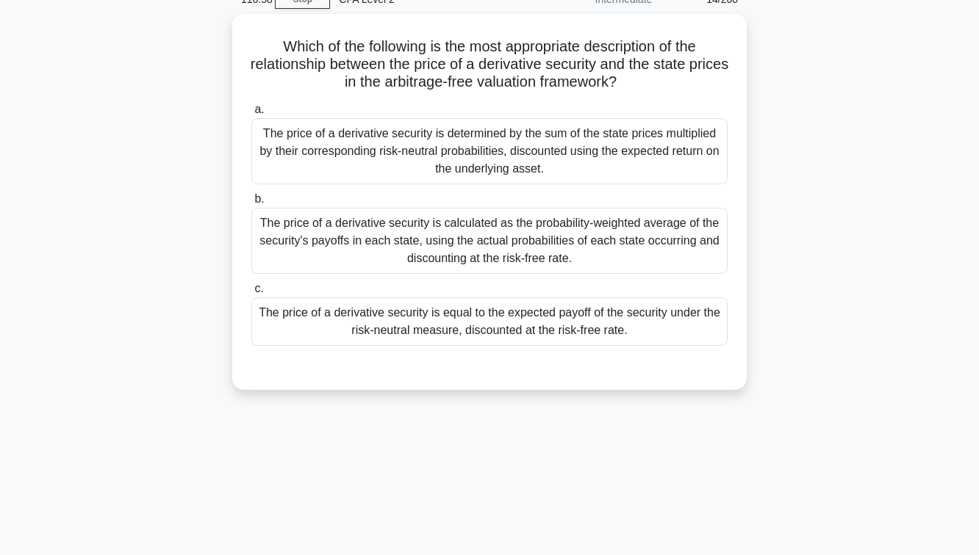
scroll to position [44, 0]
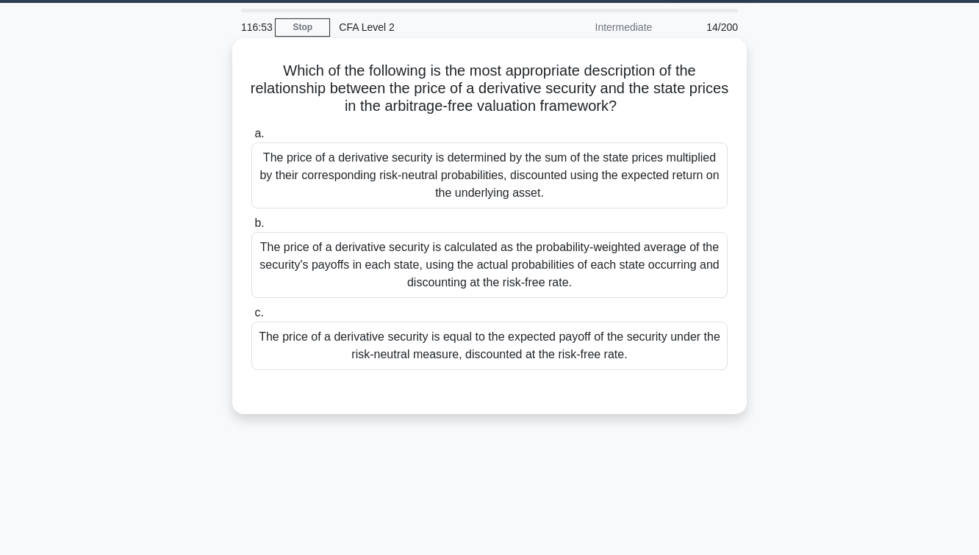
click at [552, 333] on div "The price of a derivative security is equal to the expected payoff of the secur…" at bounding box center [489, 346] width 476 height 48
click at [251, 318] on input "c. The price of a derivative security is equal to the expected payoff of the se…" at bounding box center [251, 314] width 0 height 10
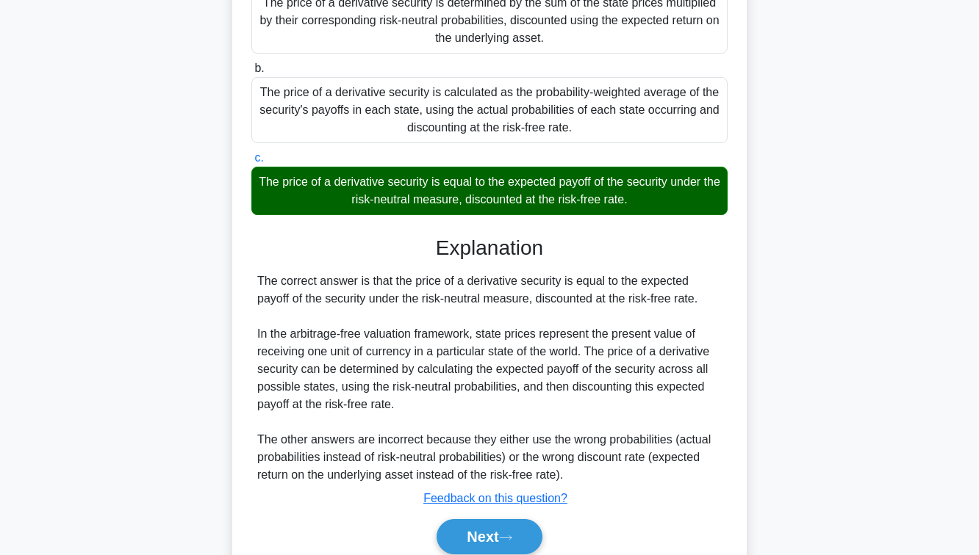
scroll to position [261, 0]
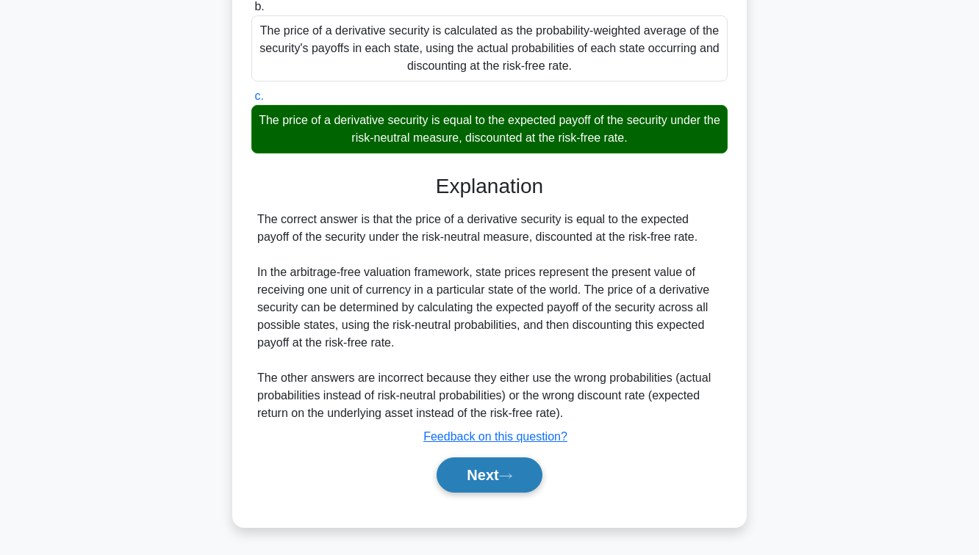
click at [489, 467] on button "Next" at bounding box center [488, 475] width 105 height 35
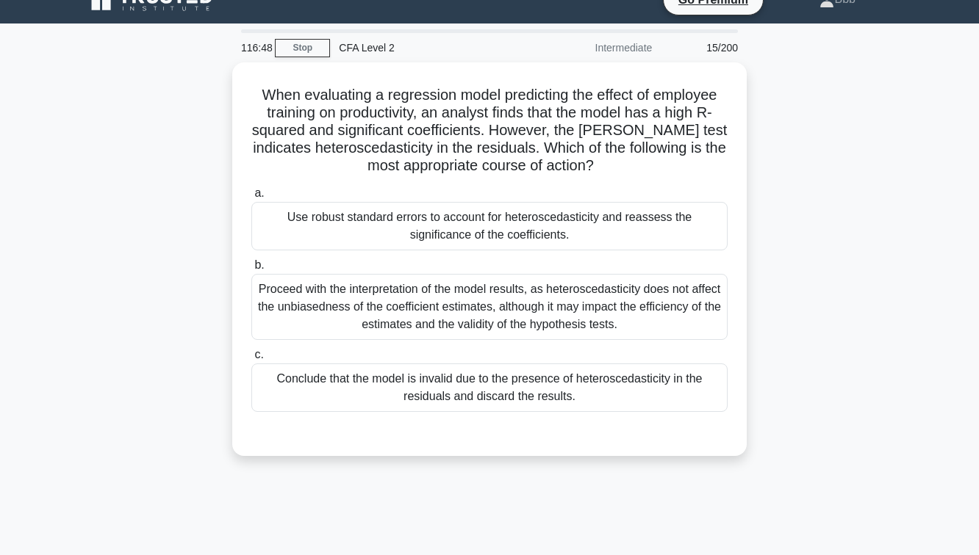
scroll to position [23, 0]
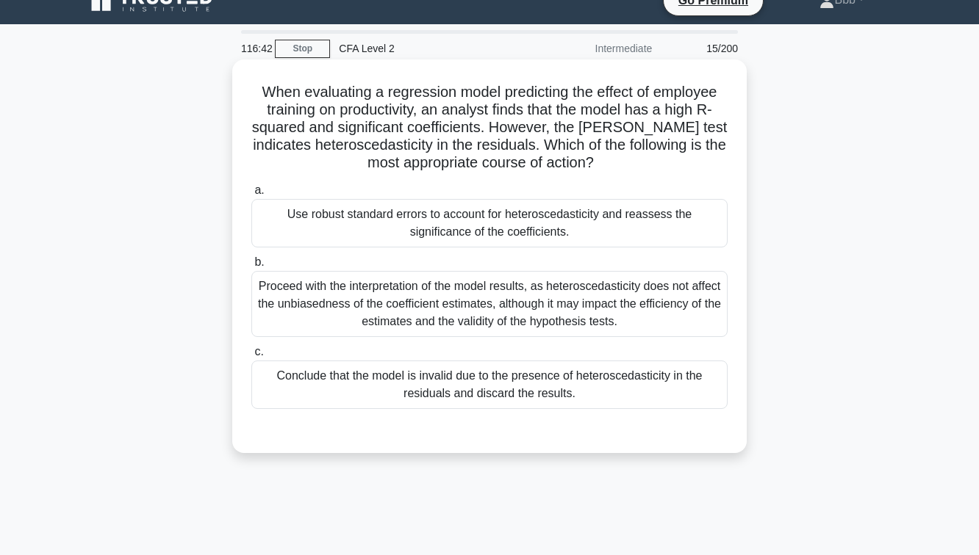
click at [510, 233] on div "Use robust standard errors to account for heteroscedasticity and reassess the s…" at bounding box center [489, 223] width 476 height 48
click at [251, 195] on input "a. Use robust standard errors to account for heteroscedasticity and reassess th…" at bounding box center [251, 191] width 0 height 10
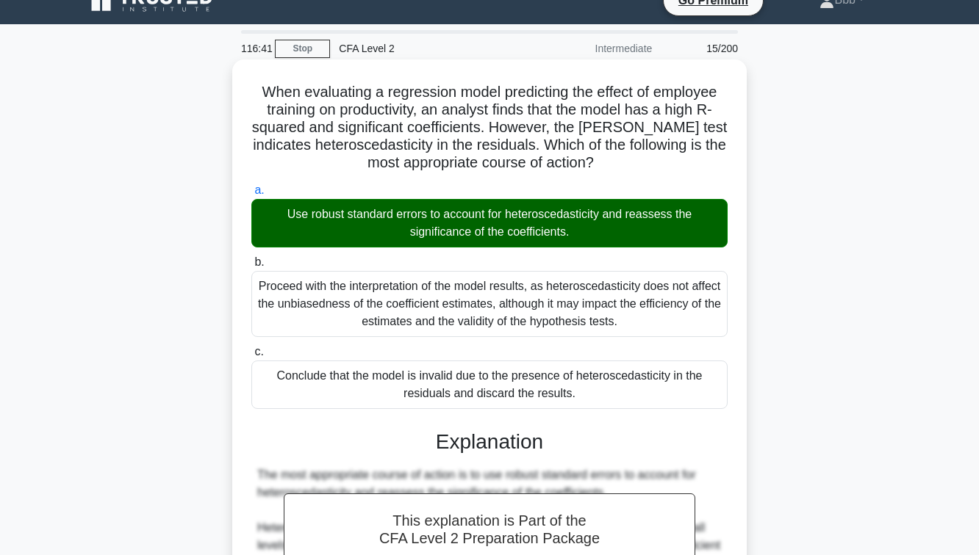
scroll to position [402, 0]
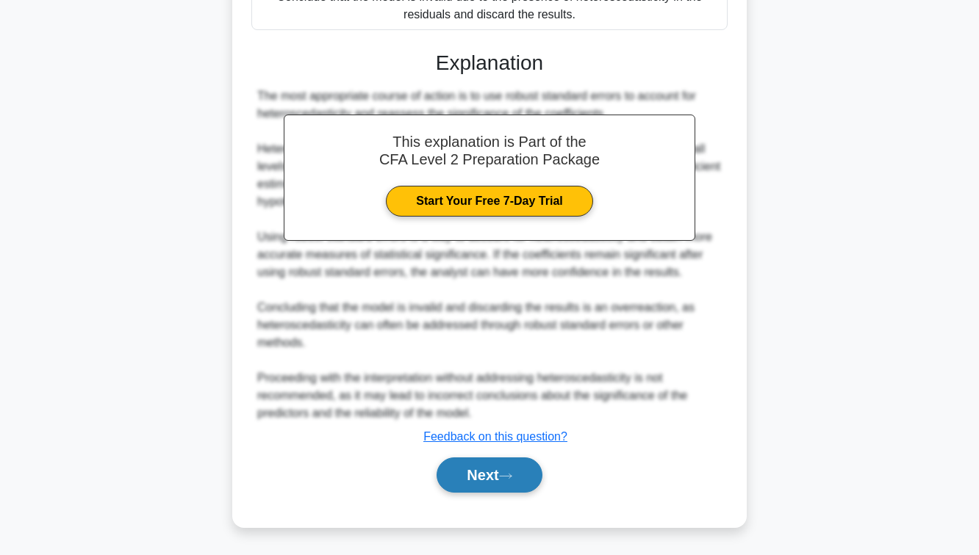
click at [464, 483] on button "Next" at bounding box center [488, 475] width 105 height 35
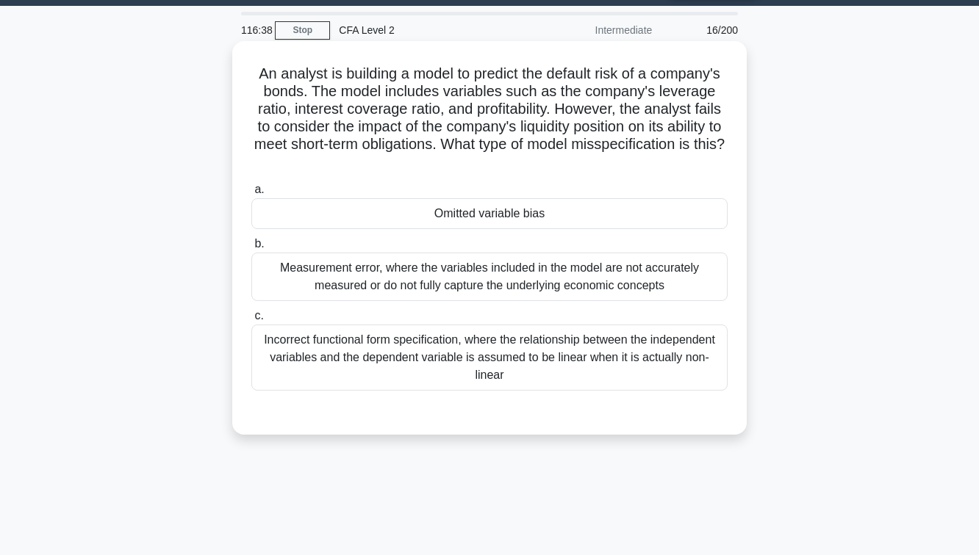
scroll to position [35, 0]
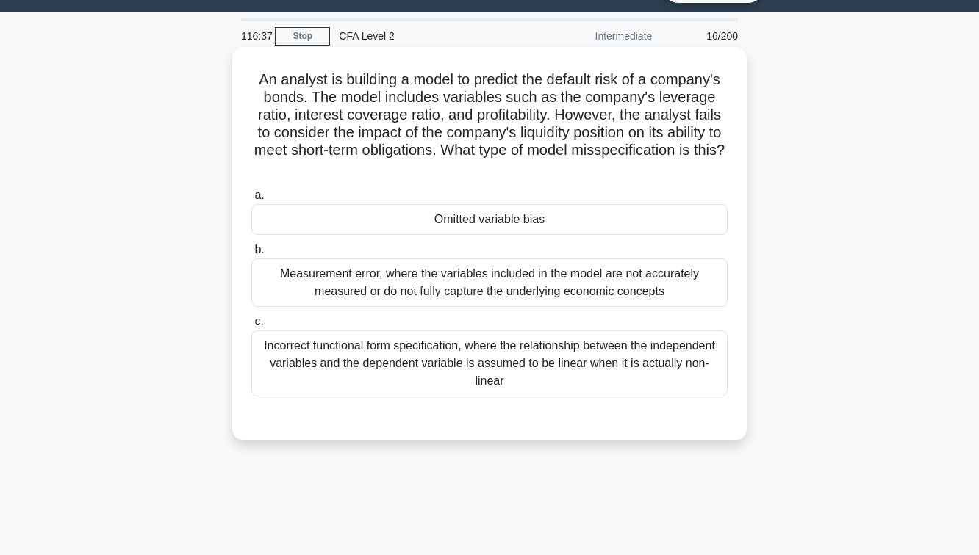
click at [504, 226] on div "Omitted variable bias" at bounding box center [489, 219] width 476 height 31
click at [251, 201] on input "a. Omitted variable bias" at bounding box center [251, 196] width 0 height 10
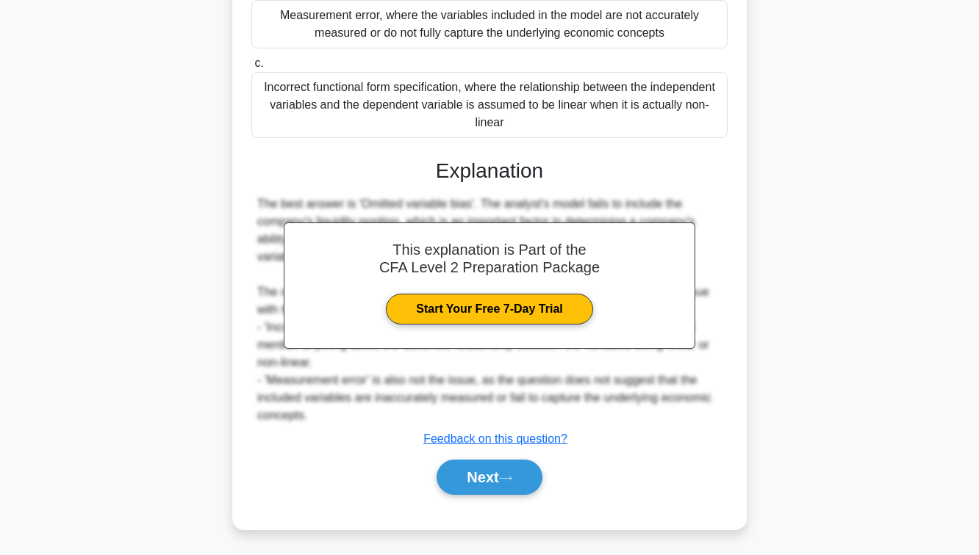
scroll to position [296, 0]
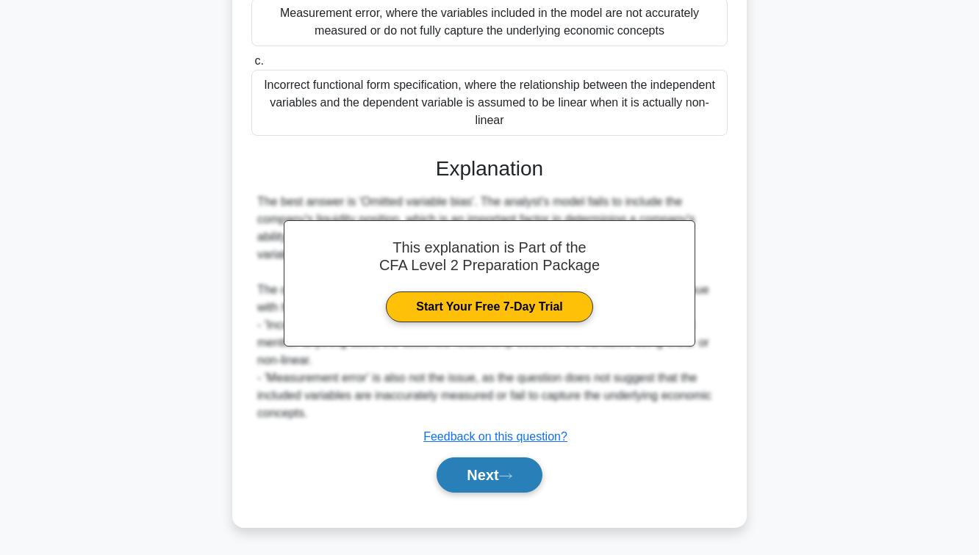
click at [481, 485] on button "Next" at bounding box center [488, 475] width 105 height 35
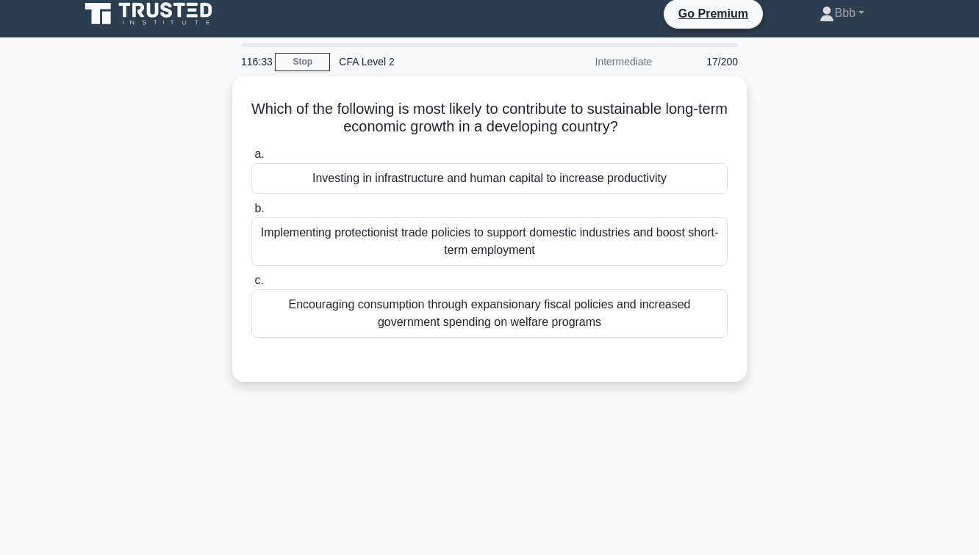
scroll to position [0, 0]
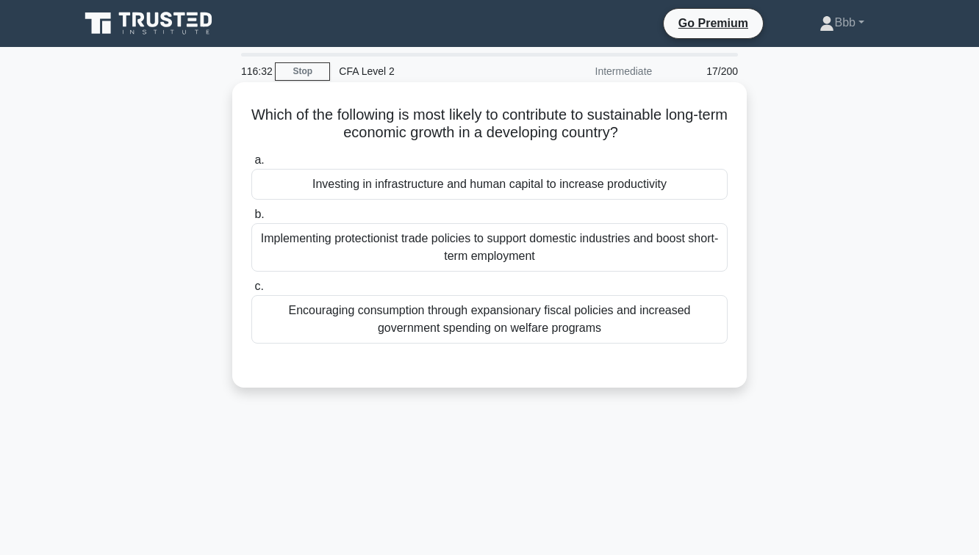
click at [500, 165] on label "a. Investing in infrastructure and human capital to increase productivity" at bounding box center [489, 175] width 476 height 48
click at [251, 165] on input "a. Investing in infrastructure and human capital to increase productivity" at bounding box center [251, 161] width 0 height 10
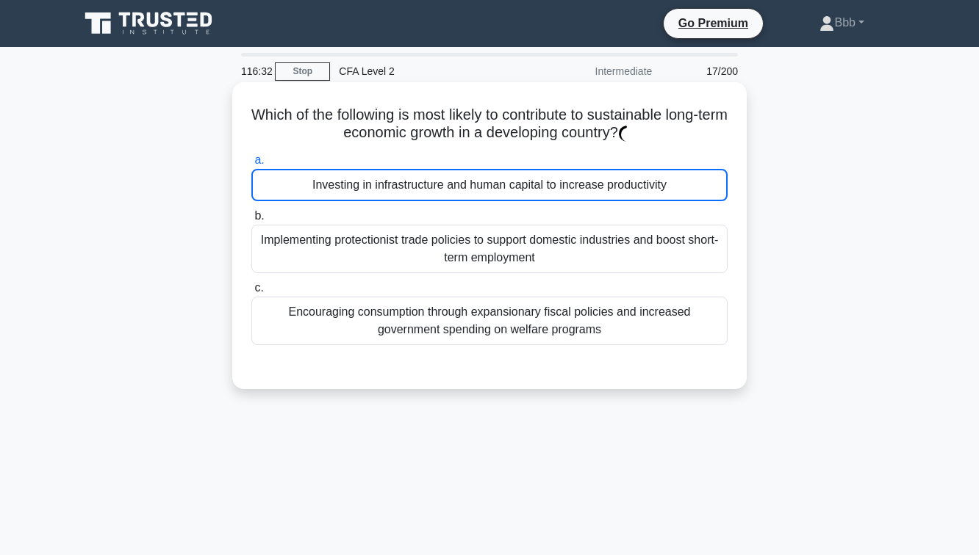
click at [500, 180] on div "Investing in infrastructure and human capital to increase productivity" at bounding box center [489, 185] width 476 height 32
click at [251, 165] on input "a. Investing in infrastructure and human capital to increase productivity" at bounding box center [251, 161] width 0 height 10
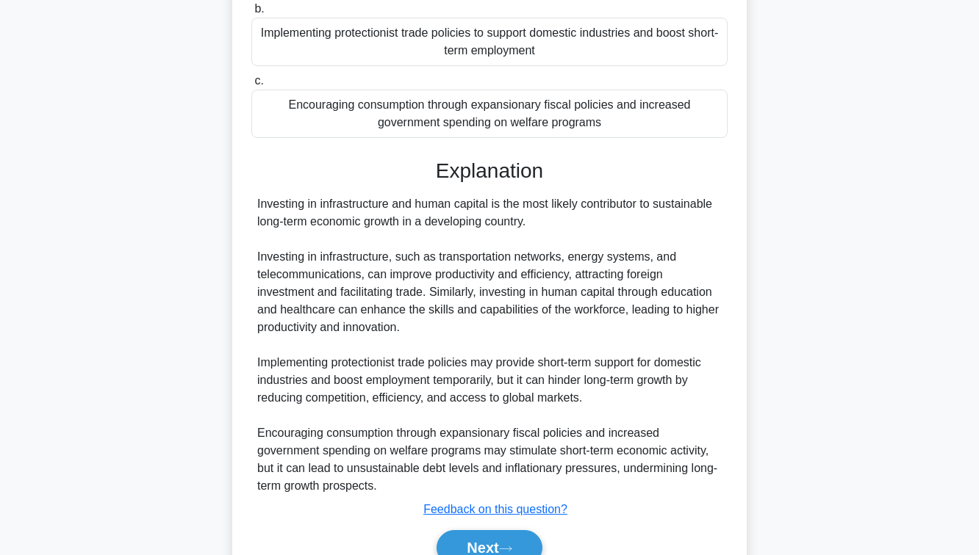
scroll to position [278, 0]
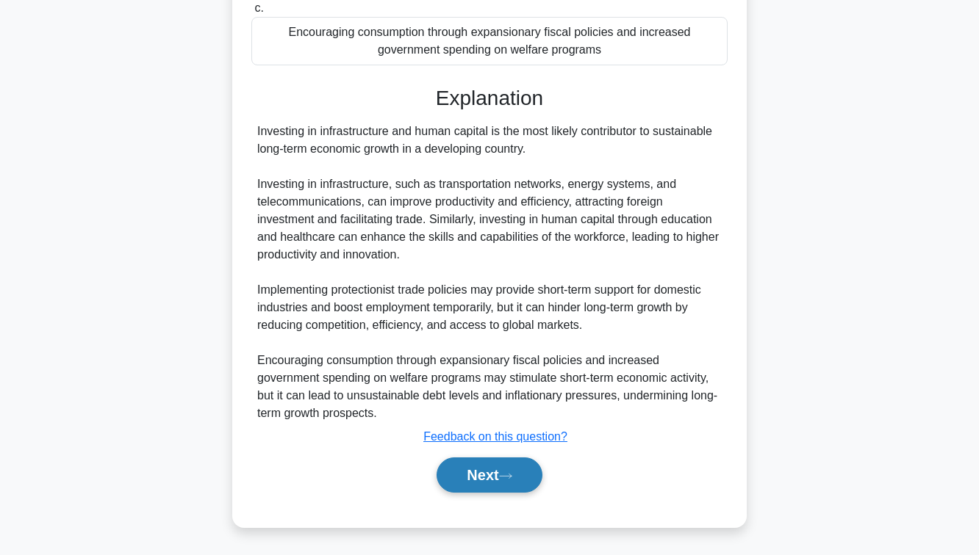
click at [492, 479] on button "Next" at bounding box center [488, 475] width 105 height 35
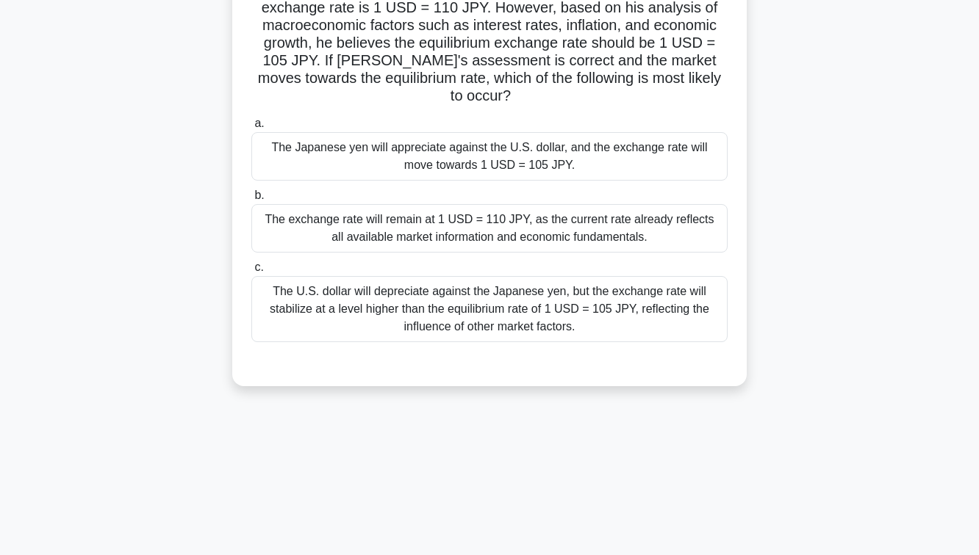
scroll to position [97, 0]
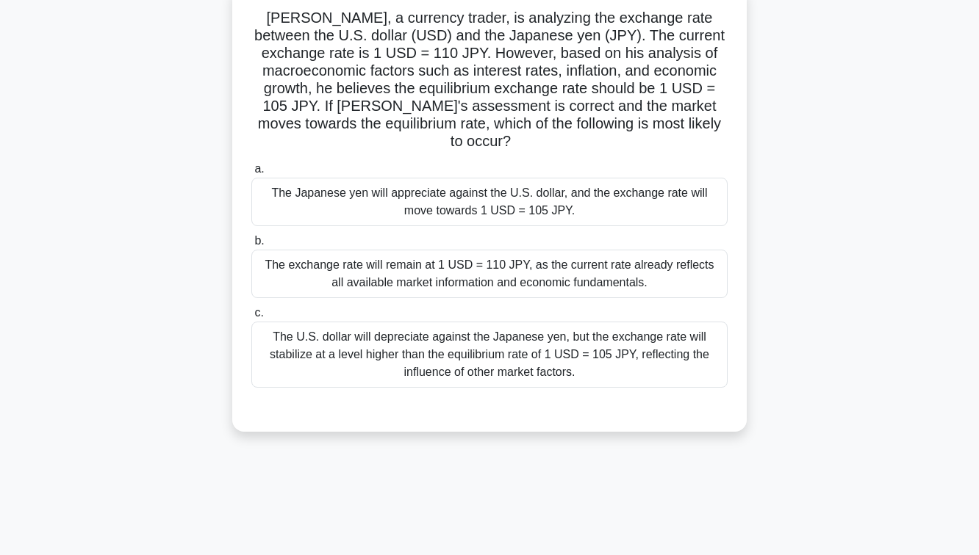
click at [492, 250] on div "The exchange rate will remain at 1 USD = 110 JPY, as the current rate already r…" at bounding box center [489, 274] width 476 height 48
click at [251, 245] on input "b. The exchange rate will remain at 1 USD = 110 JPY, as the current rate alread…" at bounding box center [251, 242] width 0 height 10
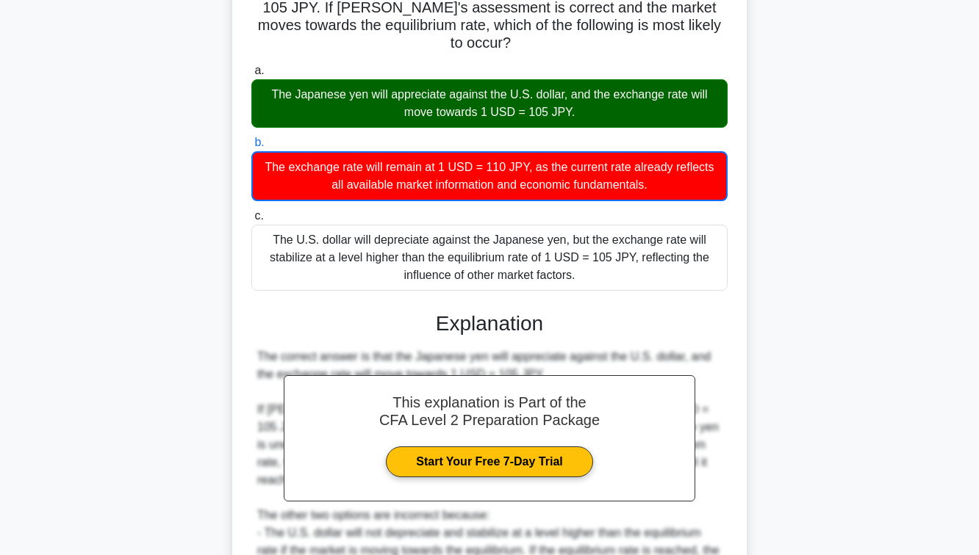
scroll to position [439, 0]
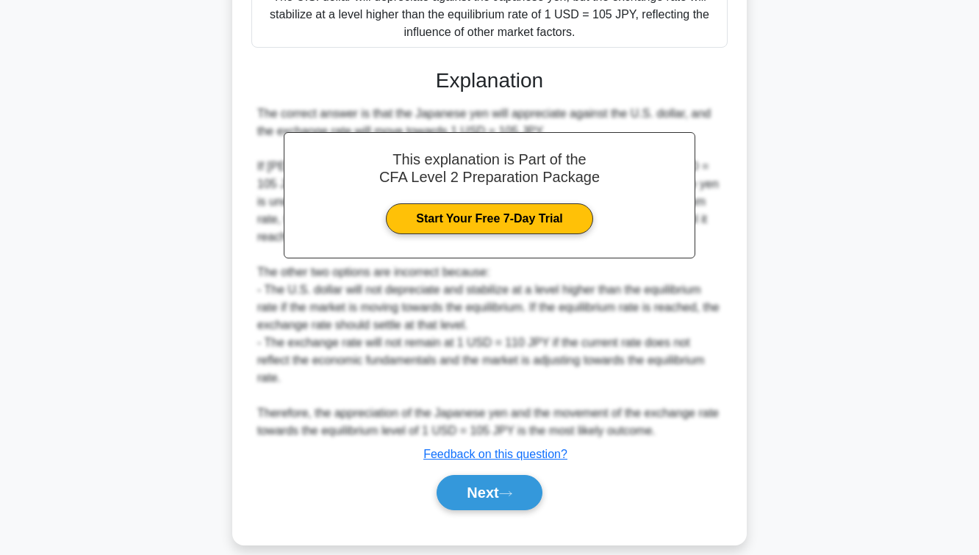
click at [485, 469] on div "Next" at bounding box center [489, 492] width 476 height 47
click at [485, 475] on button "Next" at bounding box center [488, 492] width 105 height 35
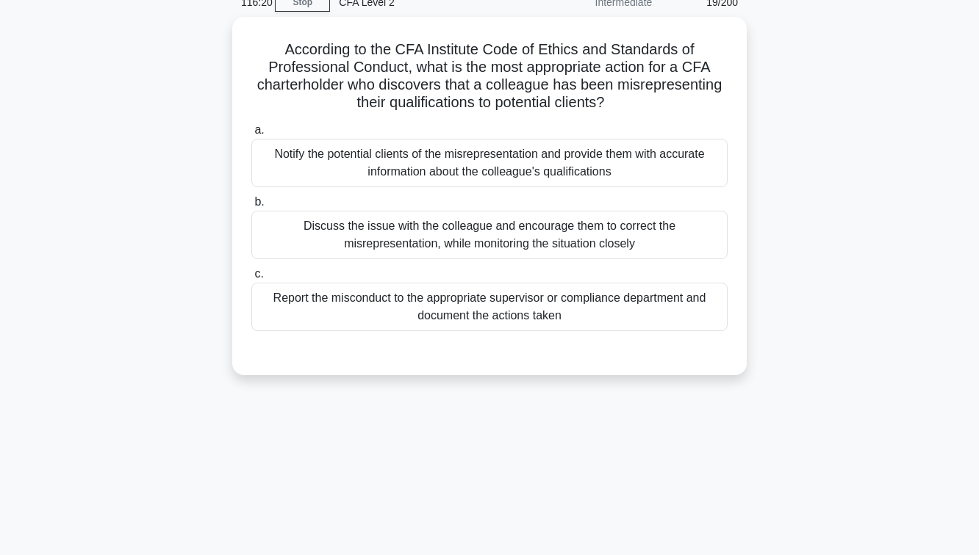
scroll to position [64, 0]
click at [483, 231] on div "Discuss the issue with the colleague and encourage them to correct the misrepre…" at bounding box center [489, 236] width 476 height 48
click at [251, 209] on input "b. Discuss the issue with the colleague and encourage them to correct the misre…" at bounding box center [251, 204] width 0 height 10
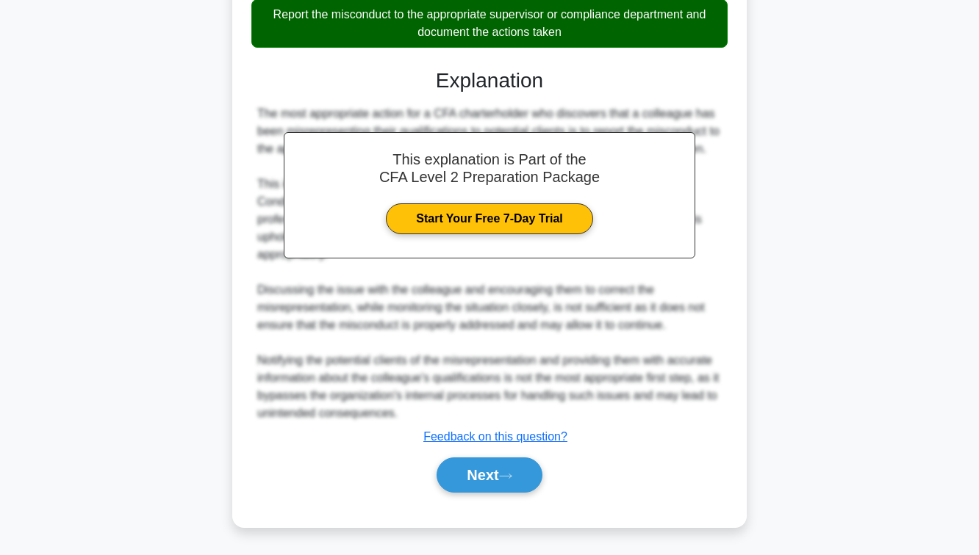
scroll to position [368, 0]
click at [443, 420] on div "The most appropriate action for a CFA charterholder who discovers that a collea…" at bounding box center [489, 263] width 464 height 317
click at [464, 473] on button "Next" at bounding box center [488, 475] width 105 height 35
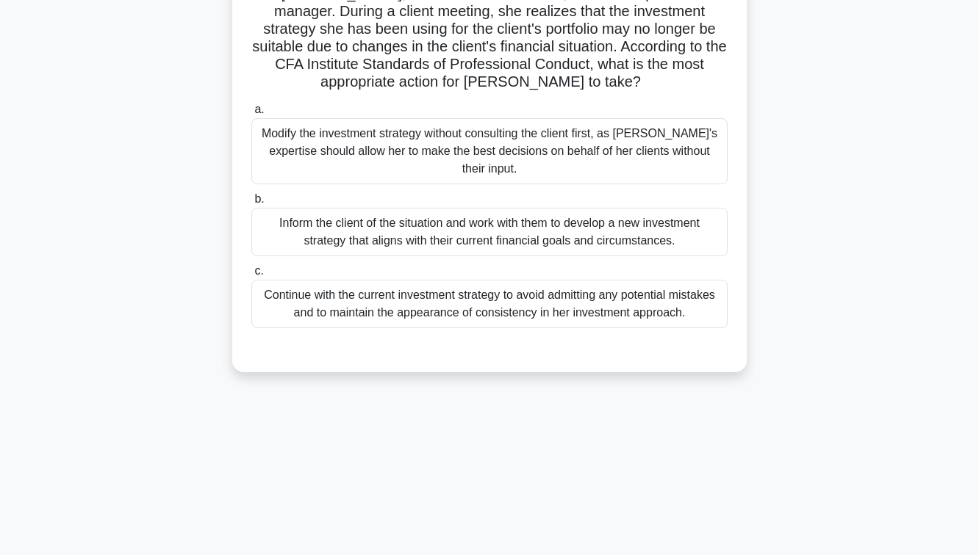
scroll to position [118, 0]
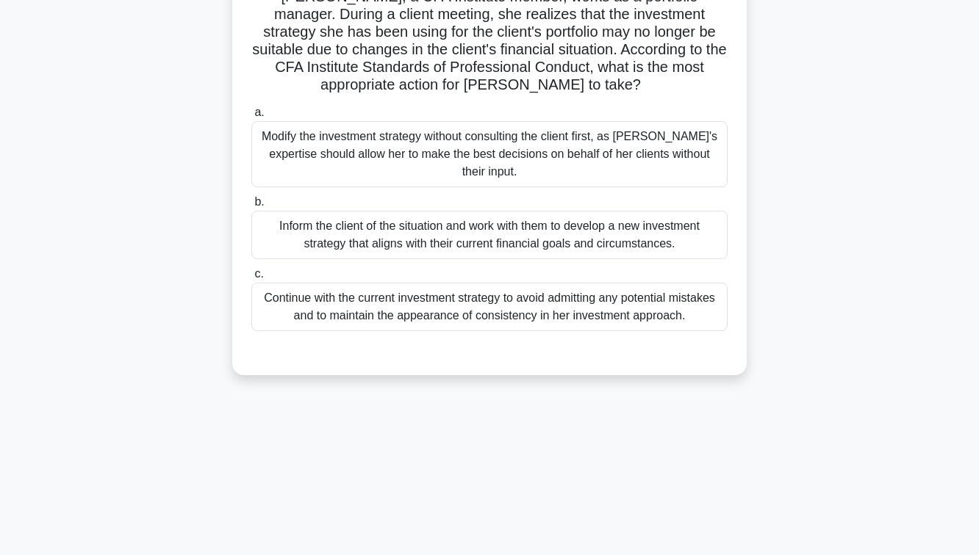
click at [458, 213] on div "Inform the client of the situation and work with them to develop a new investme…" at bounding box center [489, 235] width 476 height 48
click at [251, 207] on input "b. Inform the client of the situation and work with them to develop a new inves…" at bounding box center [251, 203] width 0 height 10
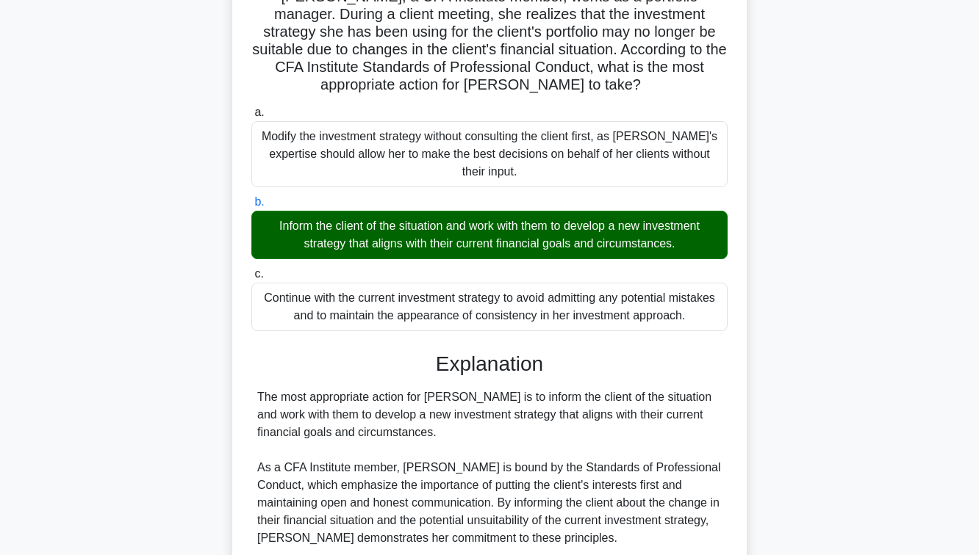
scroll to position [490, 0]
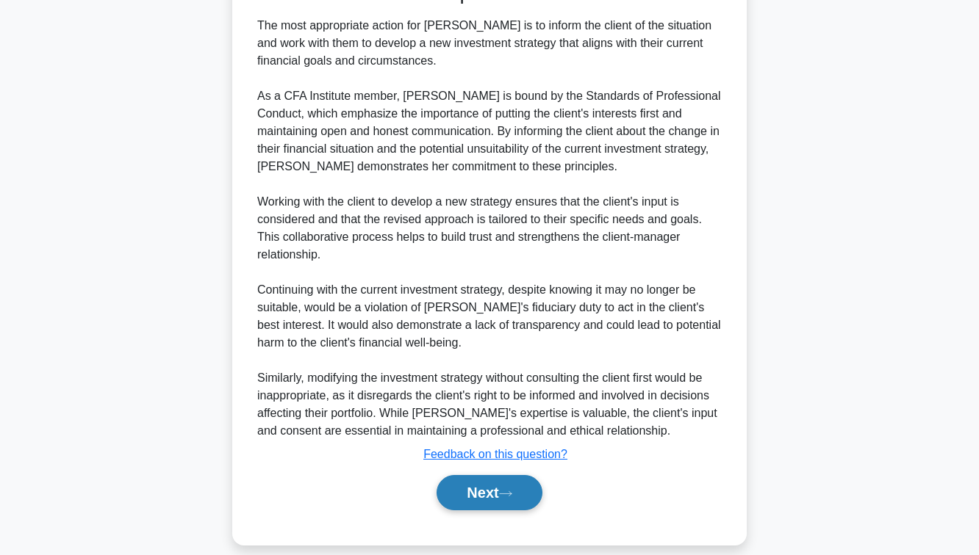
click at [472, 492] on button "Next" at bounding box center [488, 492] width 105 height 35
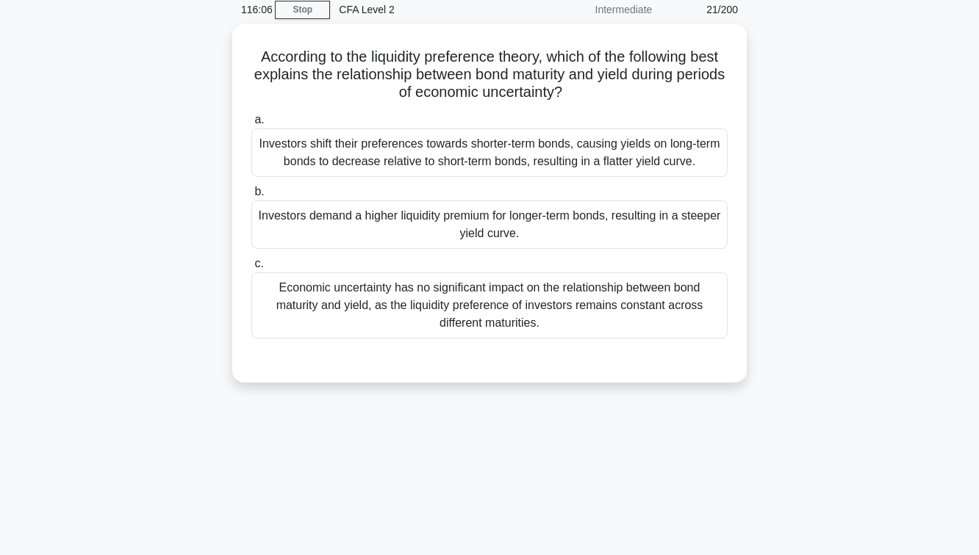
scroll to position [60, 0]
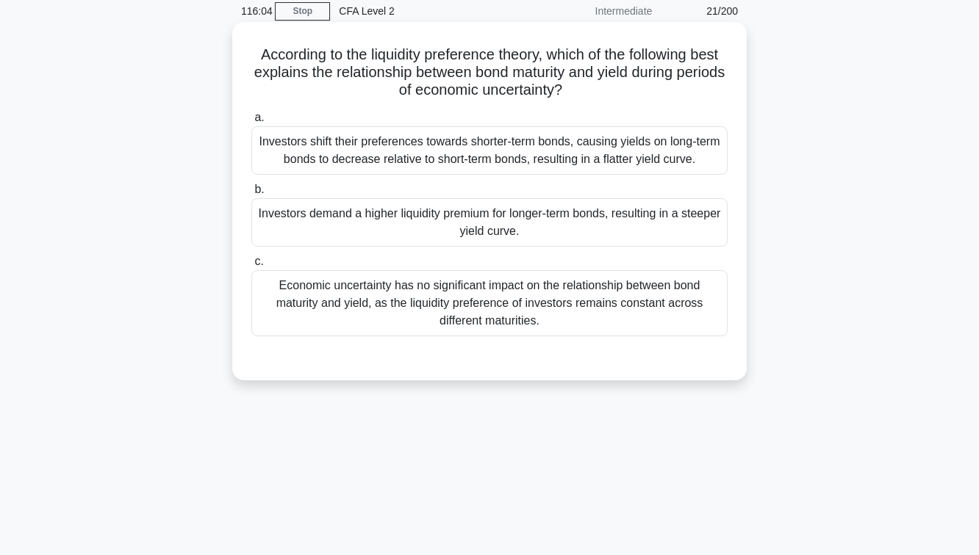
click at [483, 317] on div "Economic uncertainty has no significant impact on the relationship between bond…" at bounding box center [489, 303] width 476 height 66
click at [251, 267] on input "c. Economic uncertainty has no significant impact on the relationship between b…" at bounding box center [251, 262] width 0 height 10
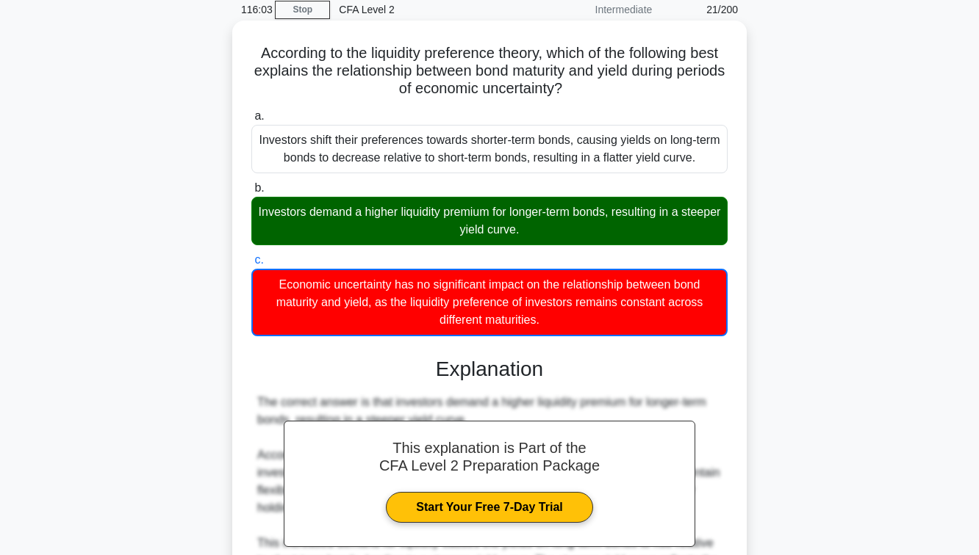
scroll to position [386, 0]
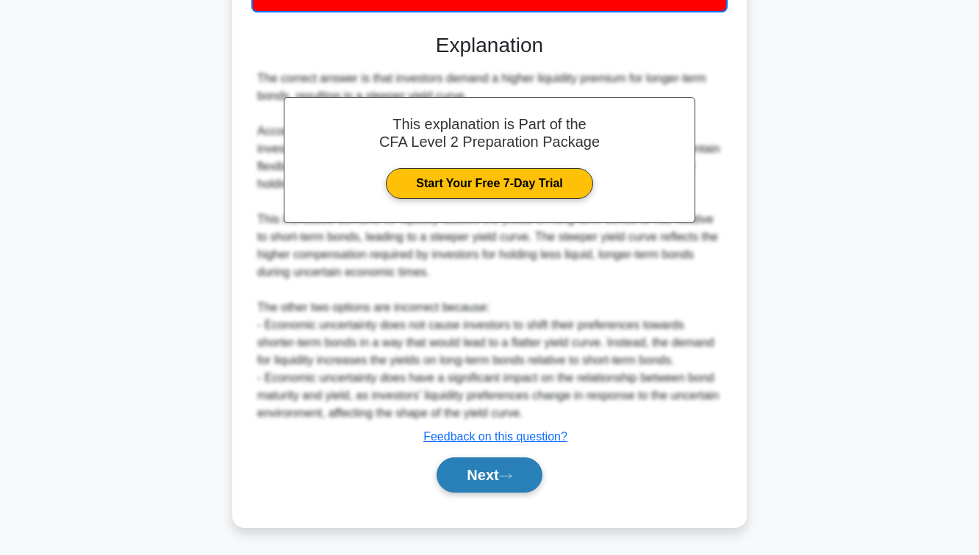
click at [488, 490] on button "Next" at bounding box center [488, 475] width 105 height 35
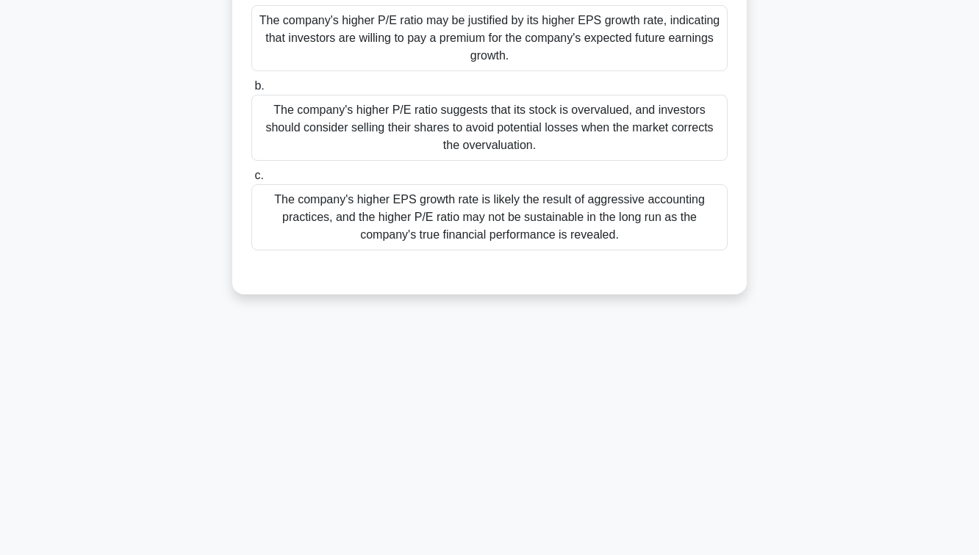
scroll to position [238, 0]
